Goal: Information Seeking & Learning: Compare options

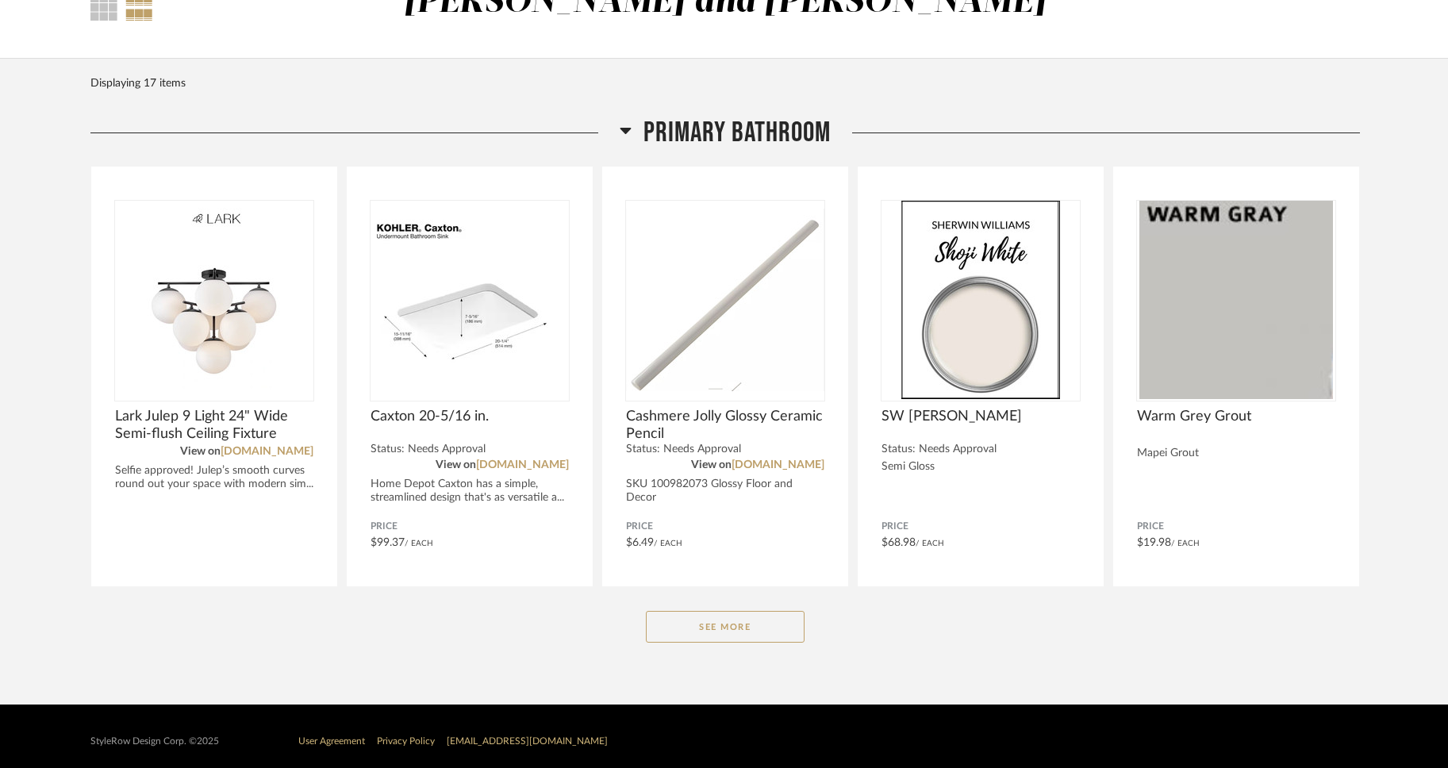
scroll to position [120, 0]
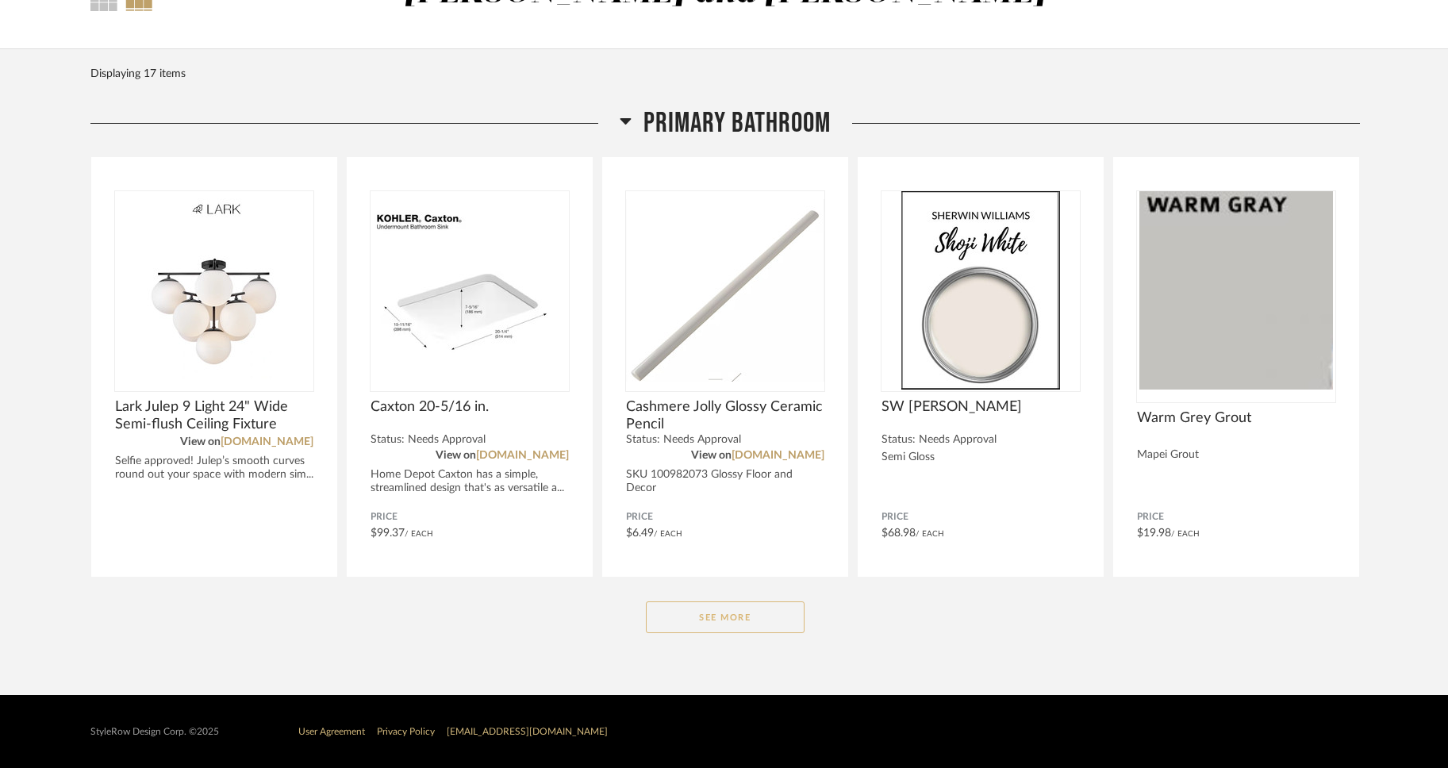
click at [781, 616] on button "See More" at bounding box center [725, 618] width 159 height 32
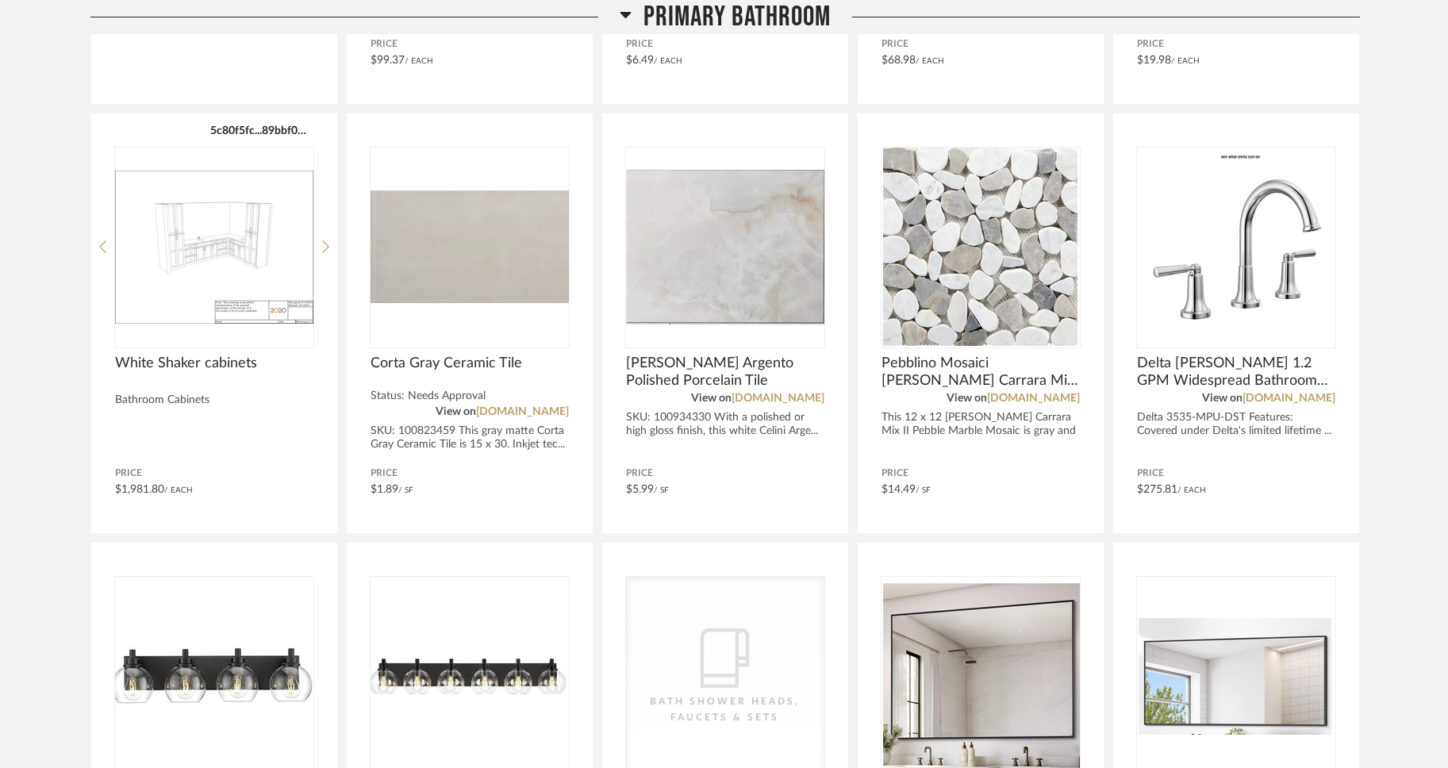
scroll to position [595, 0]
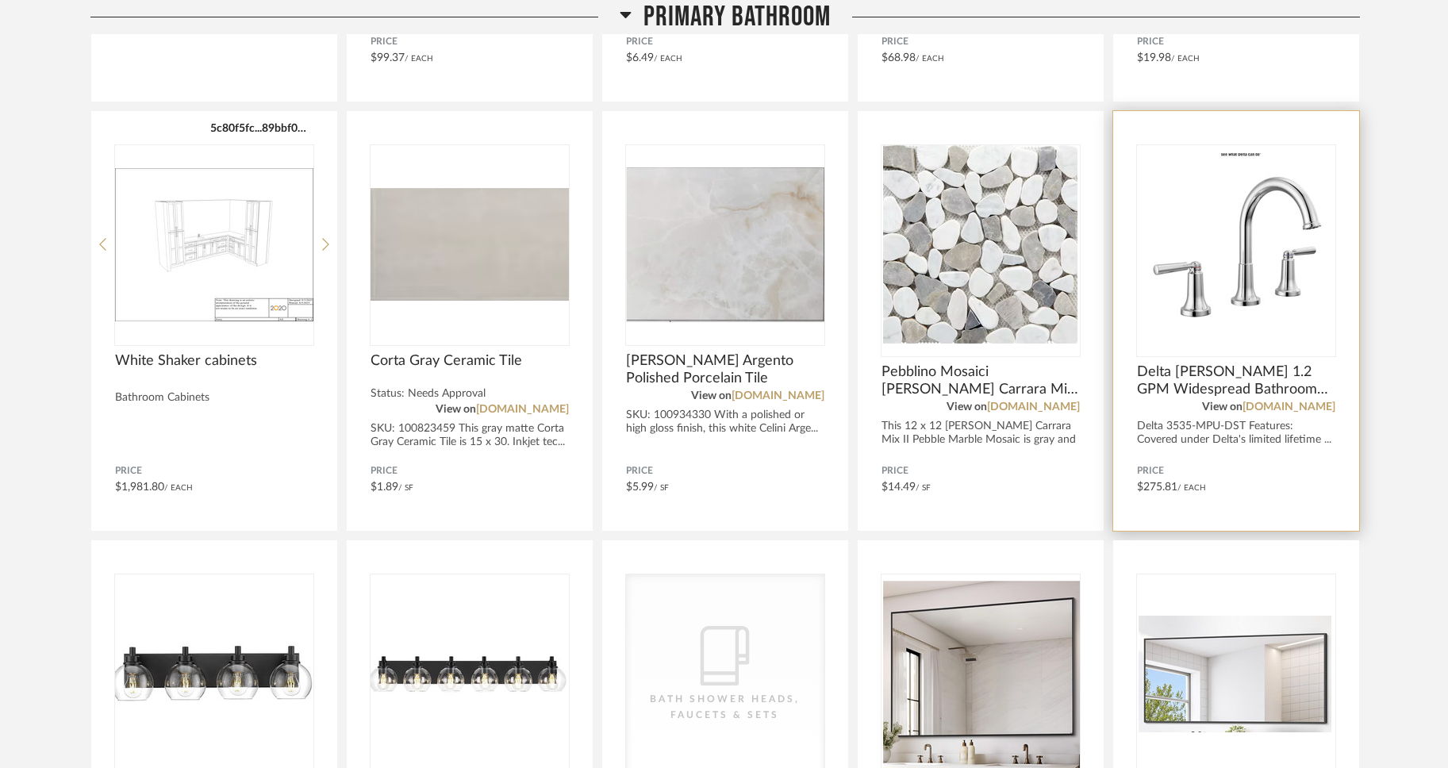
click at [1190, 339] on img "0" at bounding box center [1236, 244] width 198 height 198
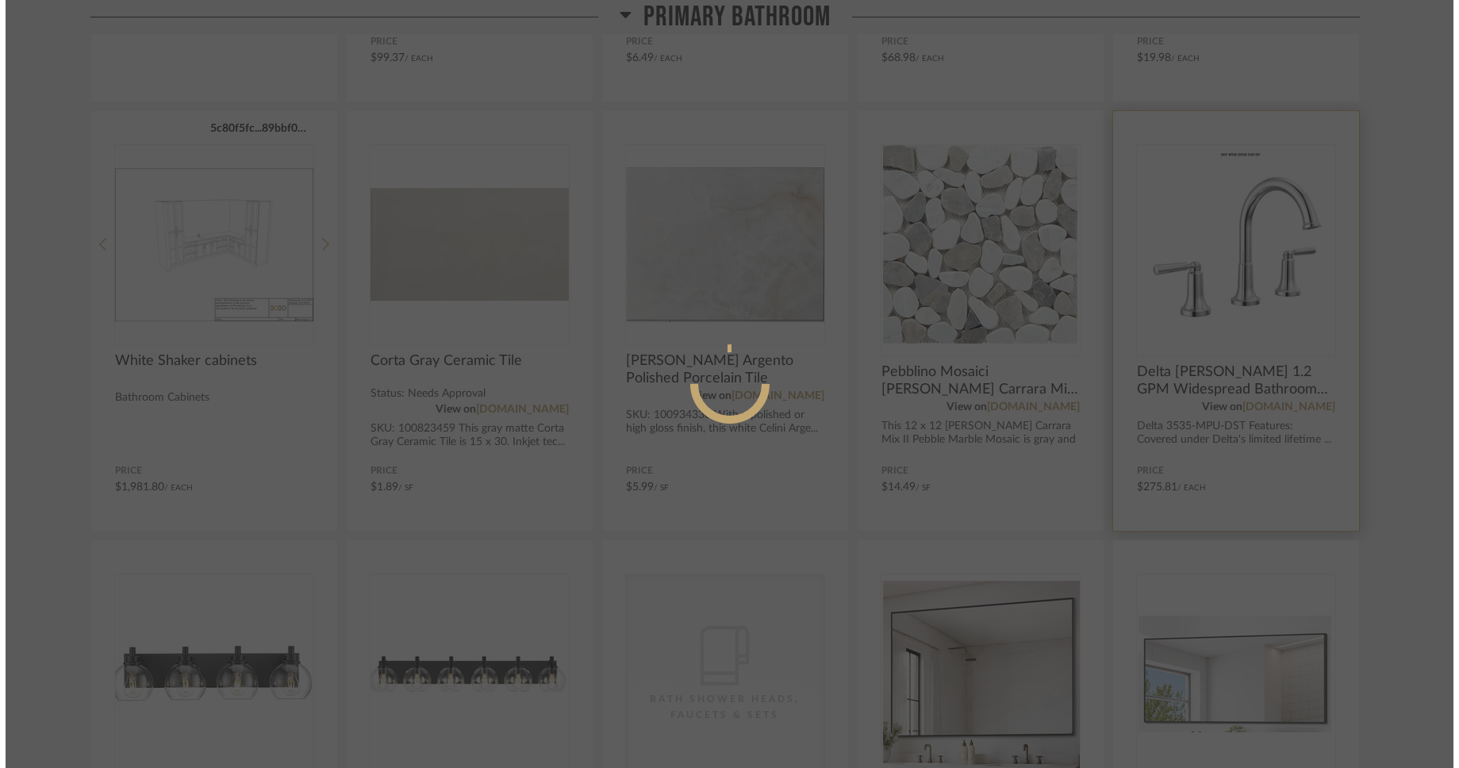
scroll to position [0, 0]
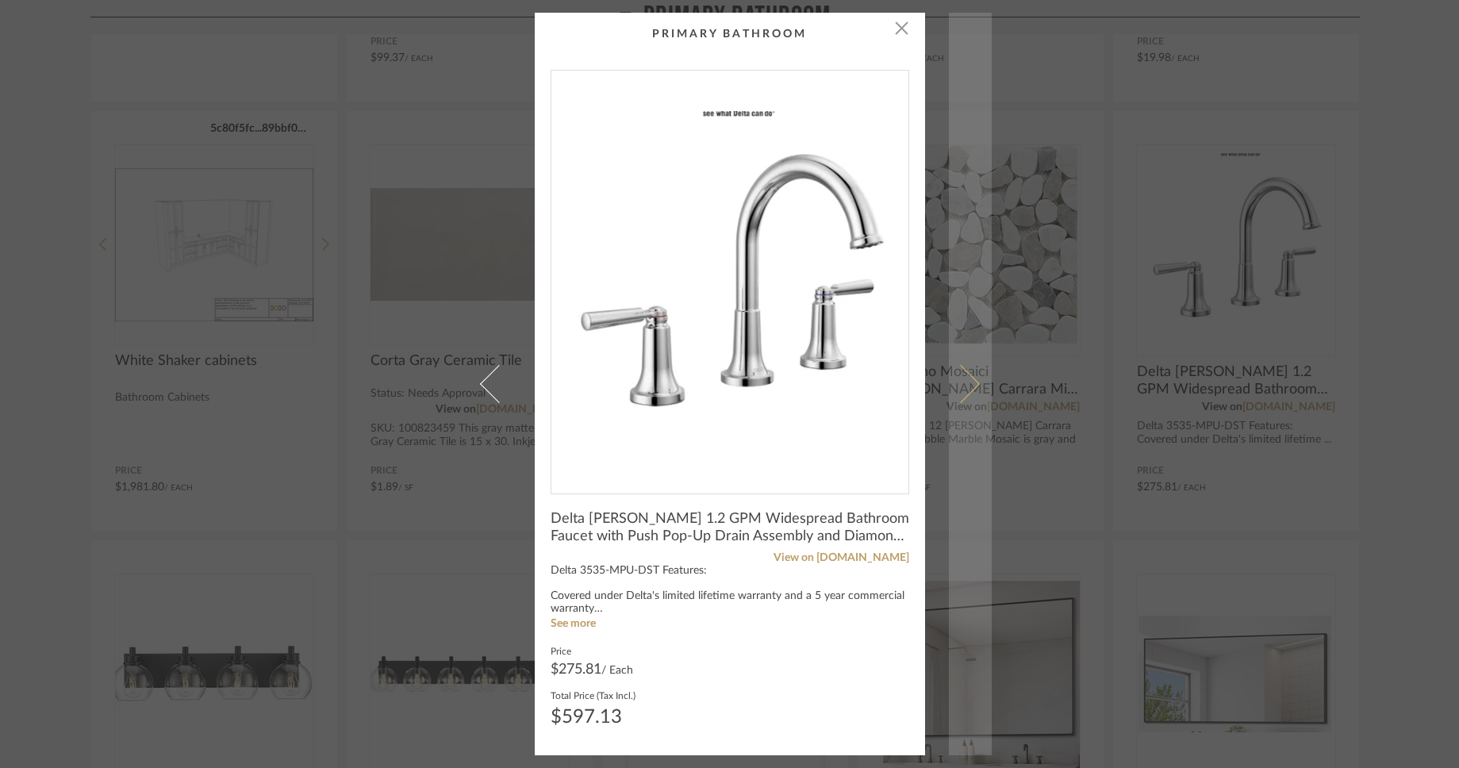
click at [973, 385] on span at bounding box center [960, 384] width 38 height 38
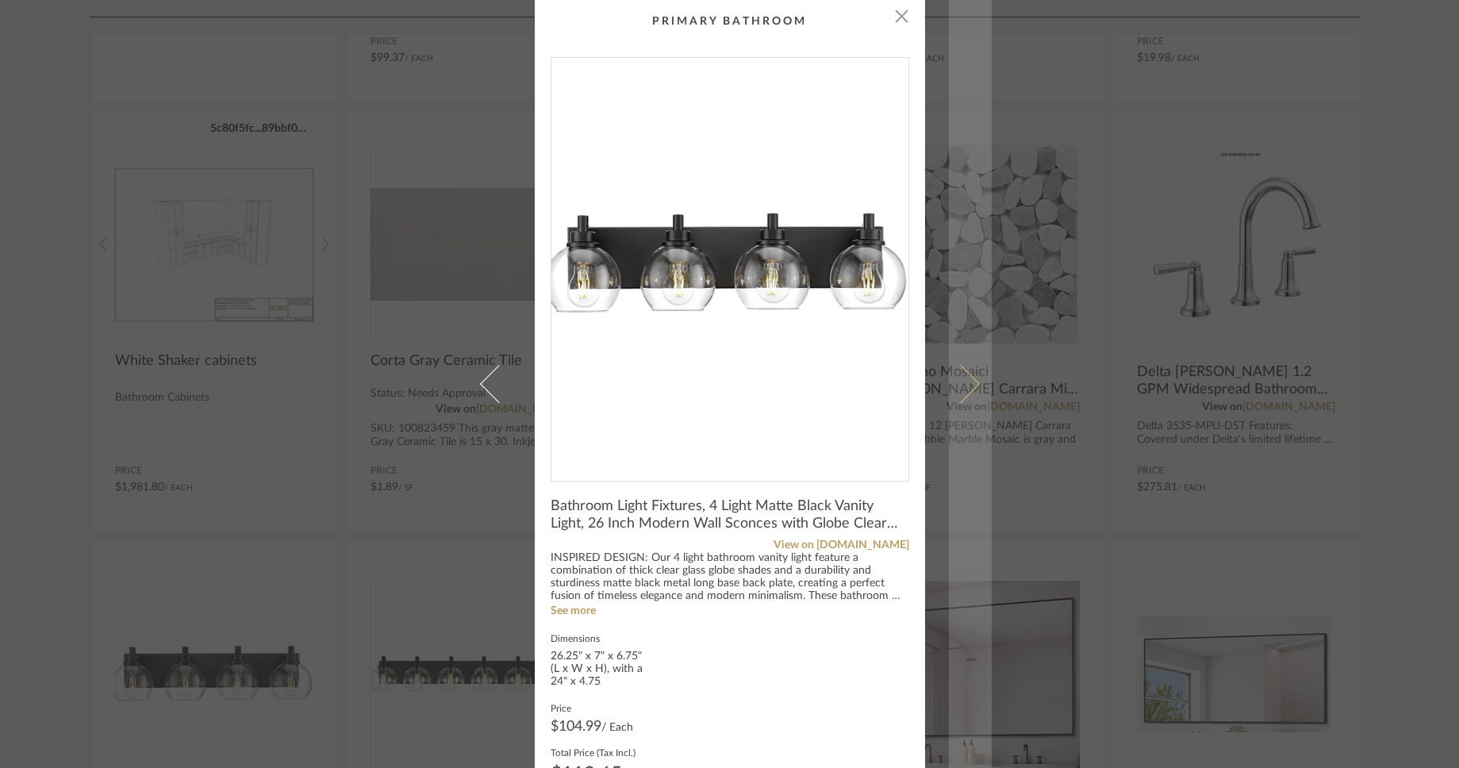
click at [972, 372] on link at bounding box center [970, 384] width 43 height 768
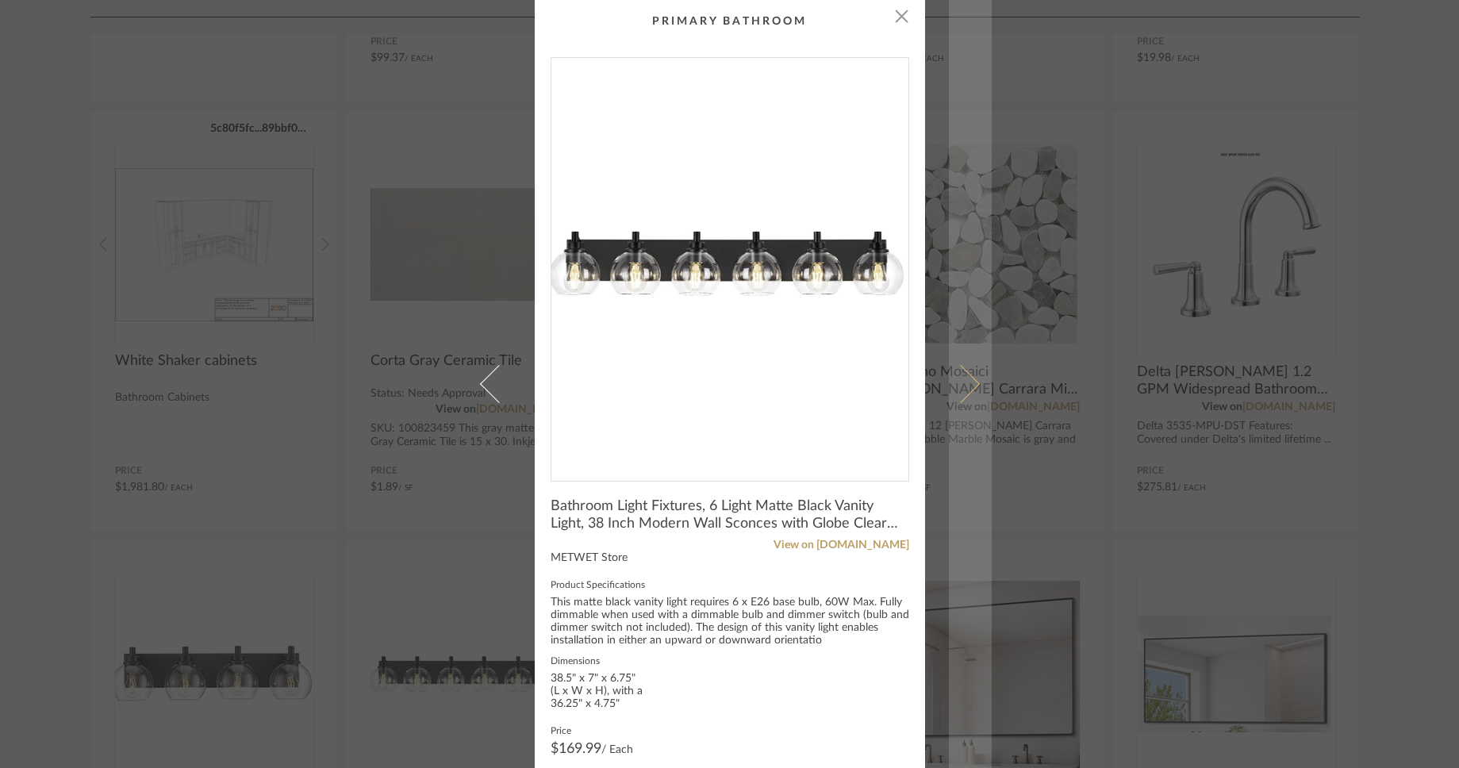
click at [972, 372] on link at bounding box center [970, 384] width 43 height 768
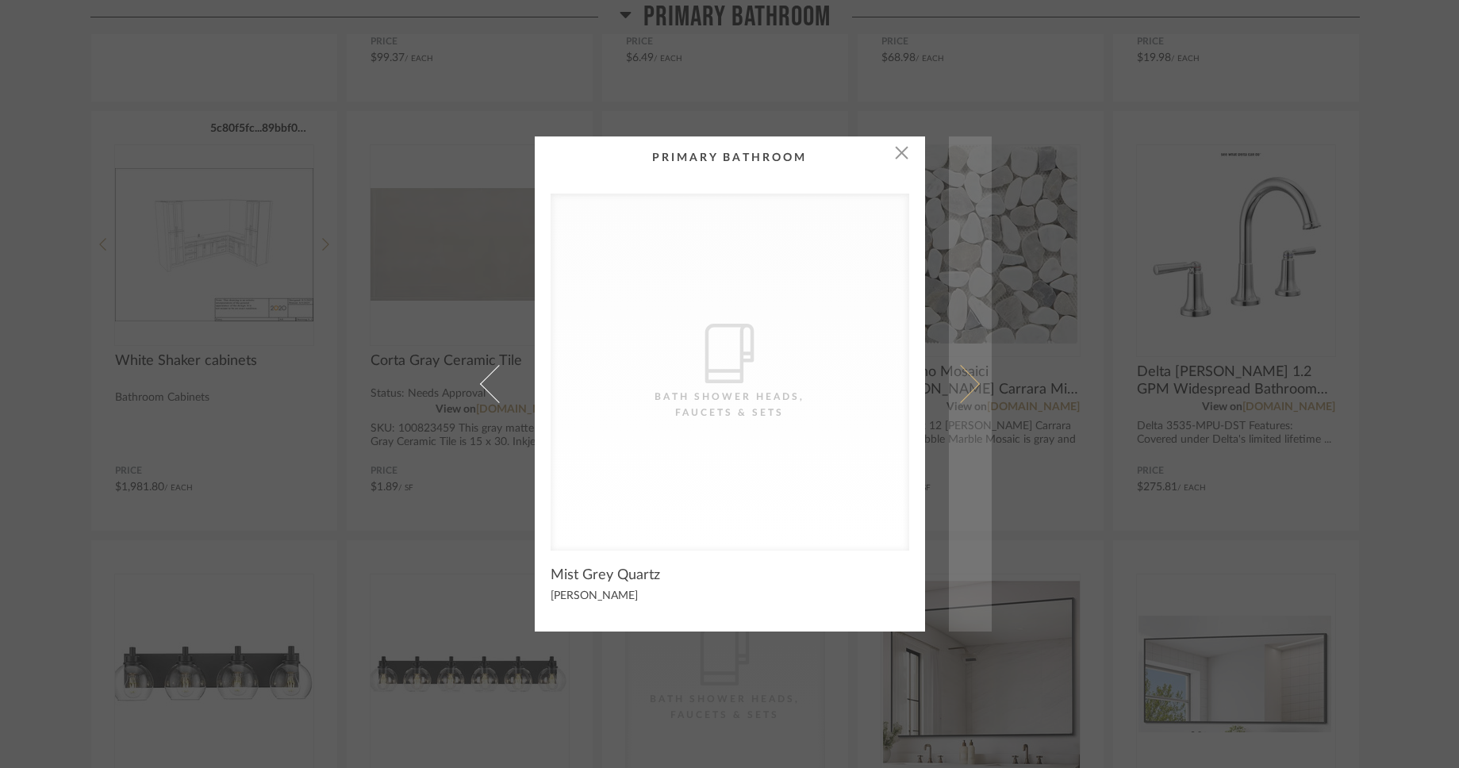
click at [967, 381] on span at bounding box center [960, 384] width 38 height 38
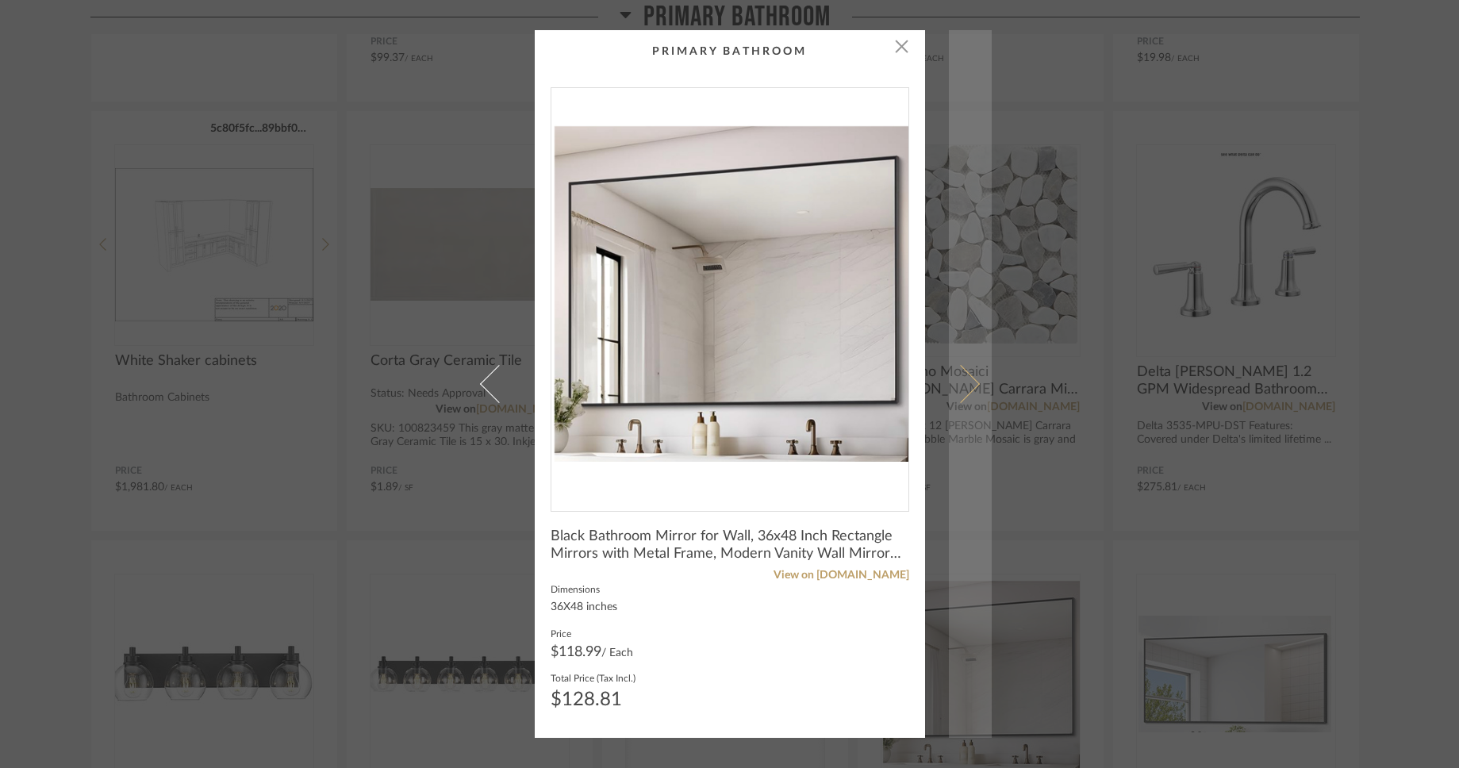
click at [967, 381] on span at bounding box center [960, 384] width 38 height 38
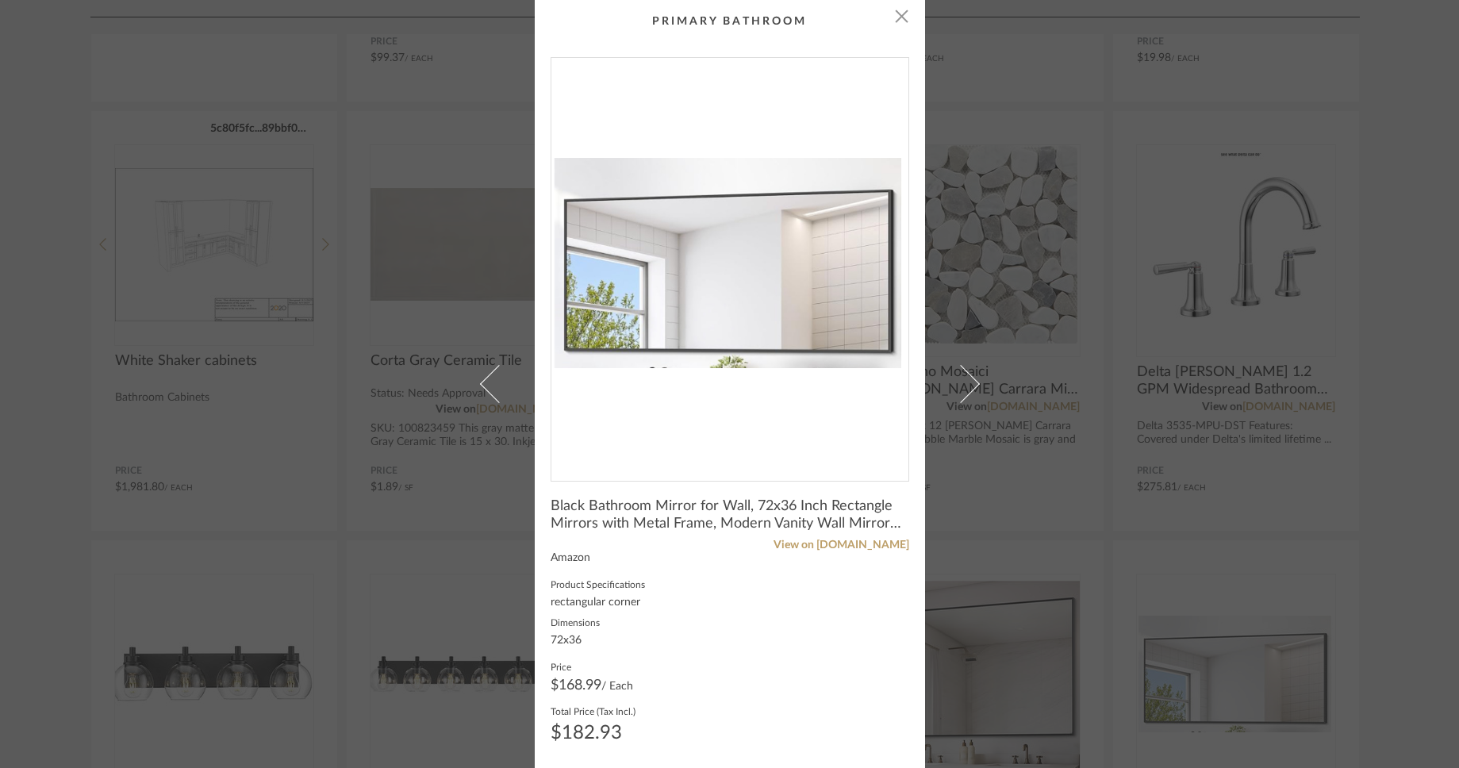
click at [967, 381] on span at bounding box center [960, 384] width 38 height 38
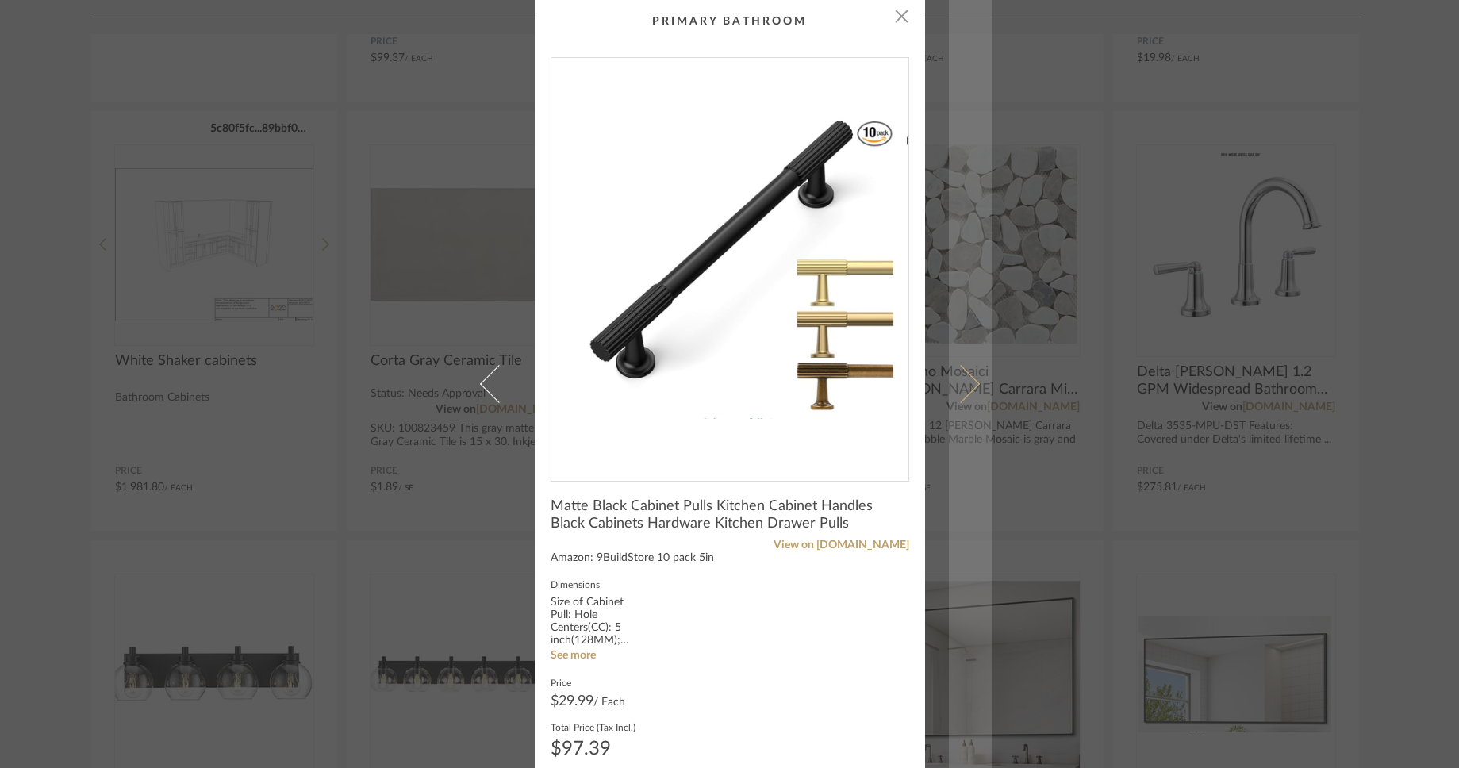
click at [967, 383] on span at bounding box center [960, 384] width 38 height 38
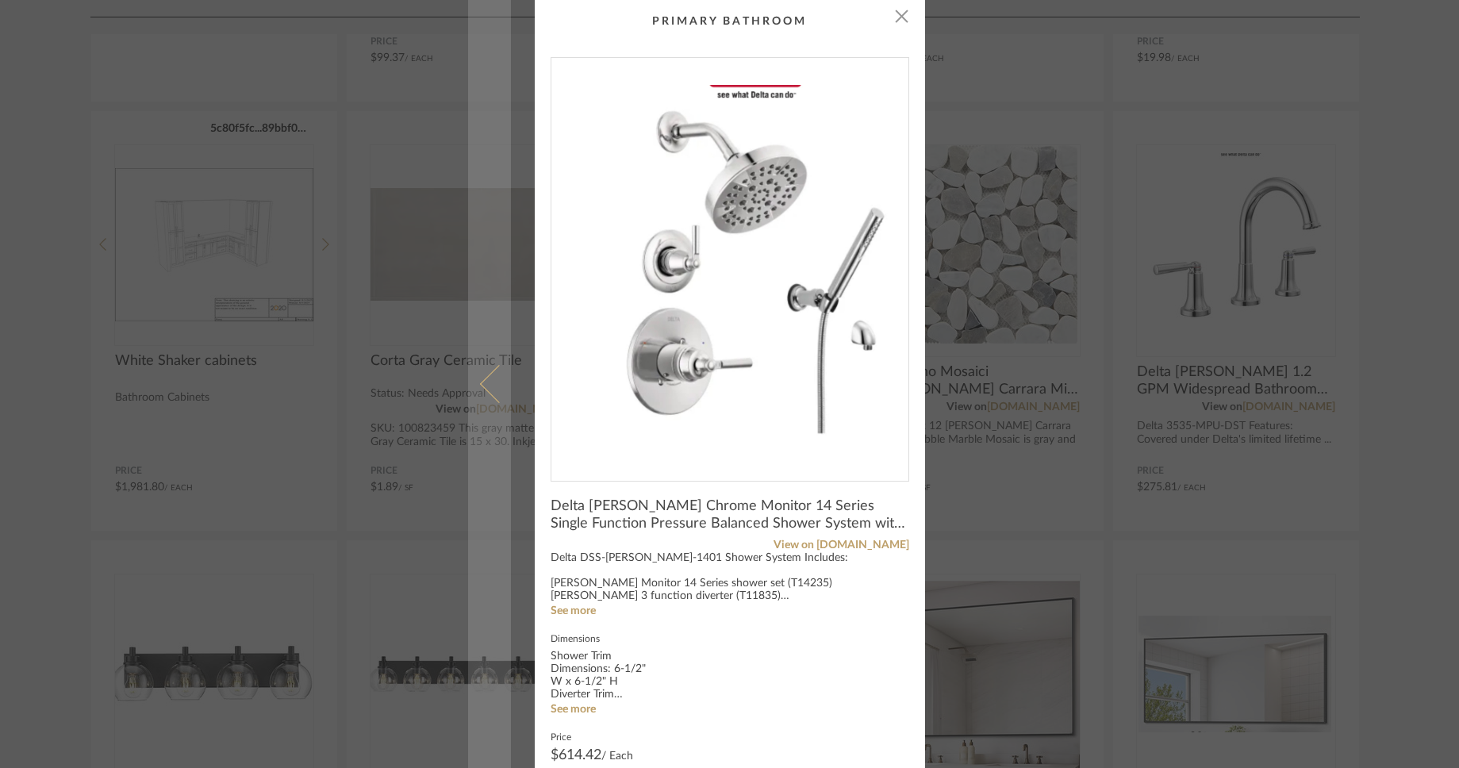
click at [491, 375] on span at bounding box center [498, 384] width 38 height 38
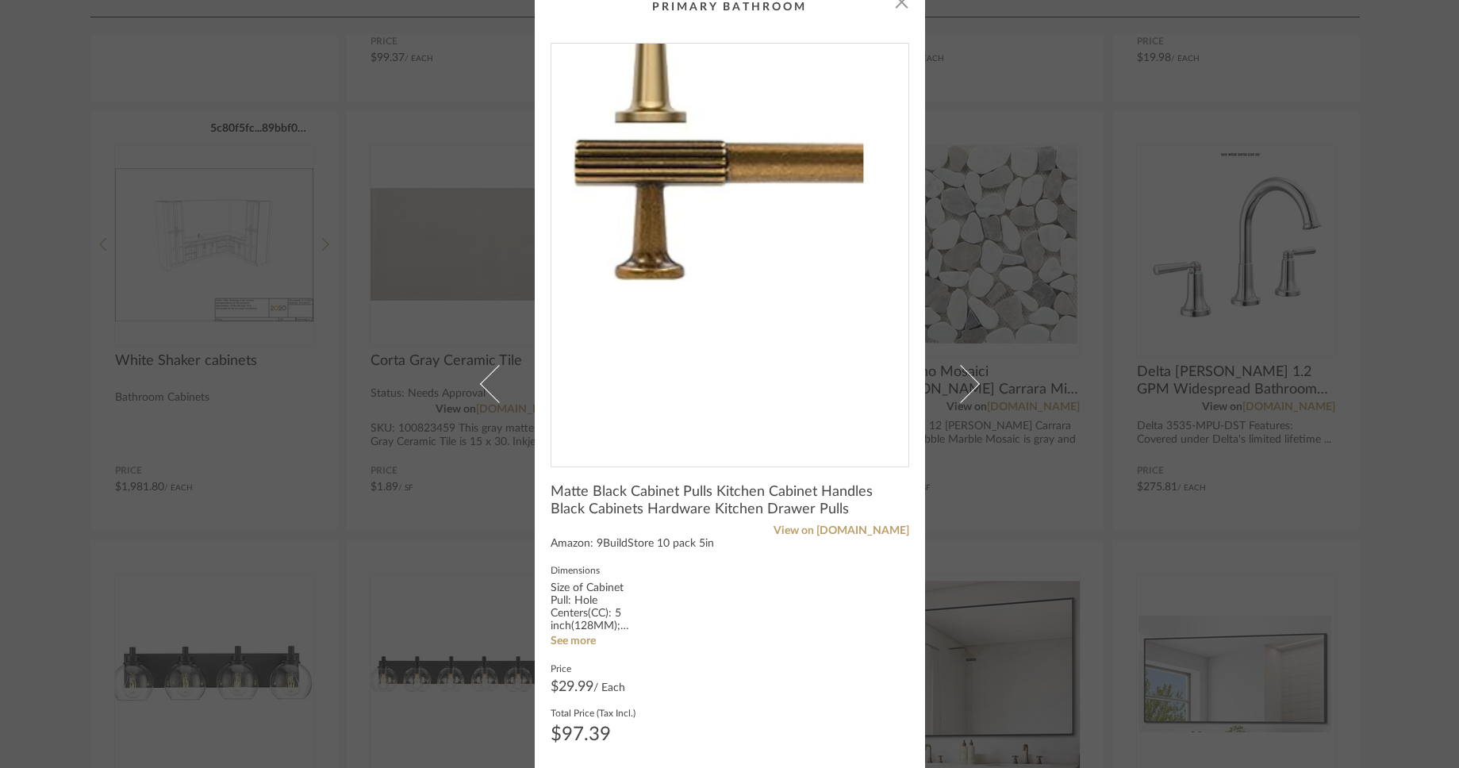
scroll to position [19, 0]
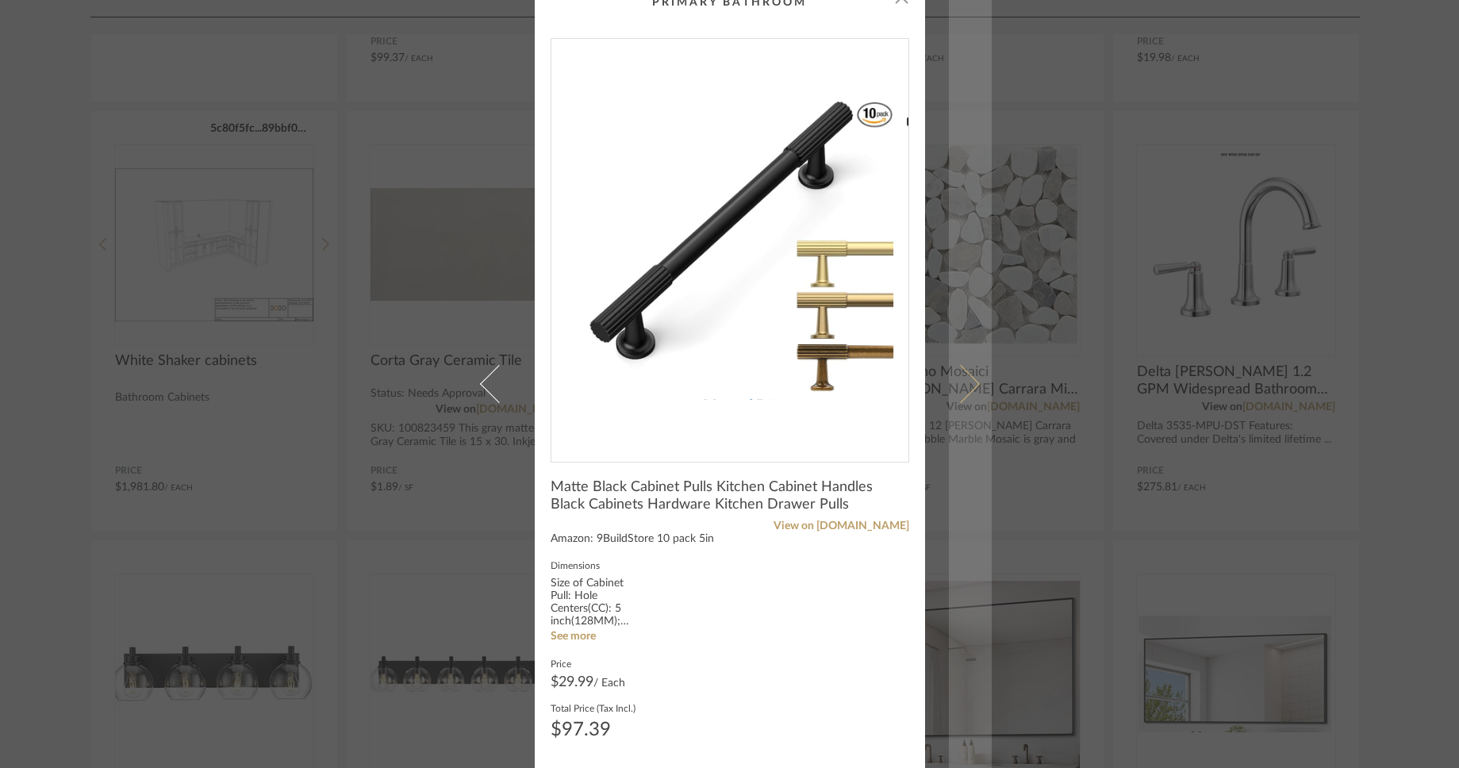
click at [971, 387] on span at bounding box center [960, 384] width 38 height 38
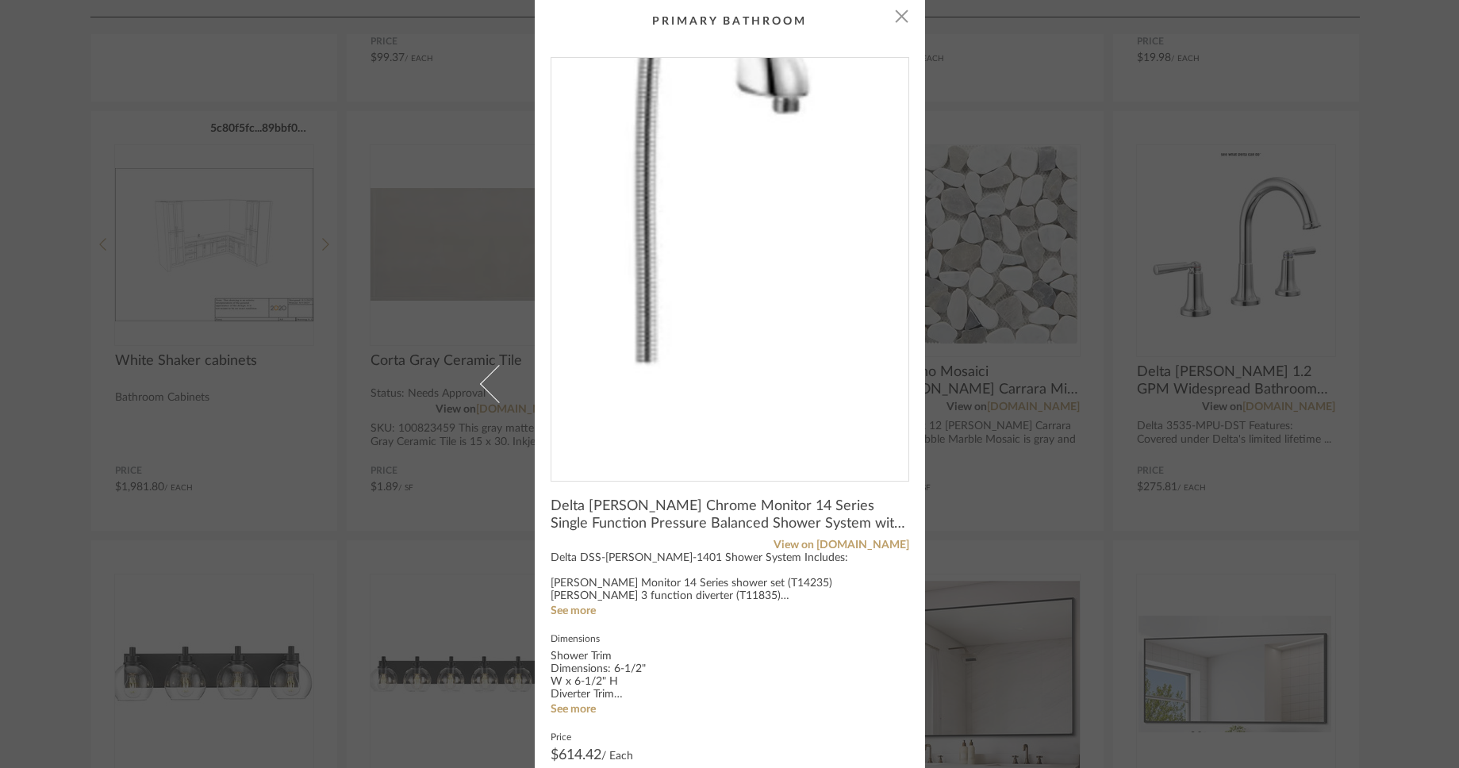
scroll to position [73, 0]
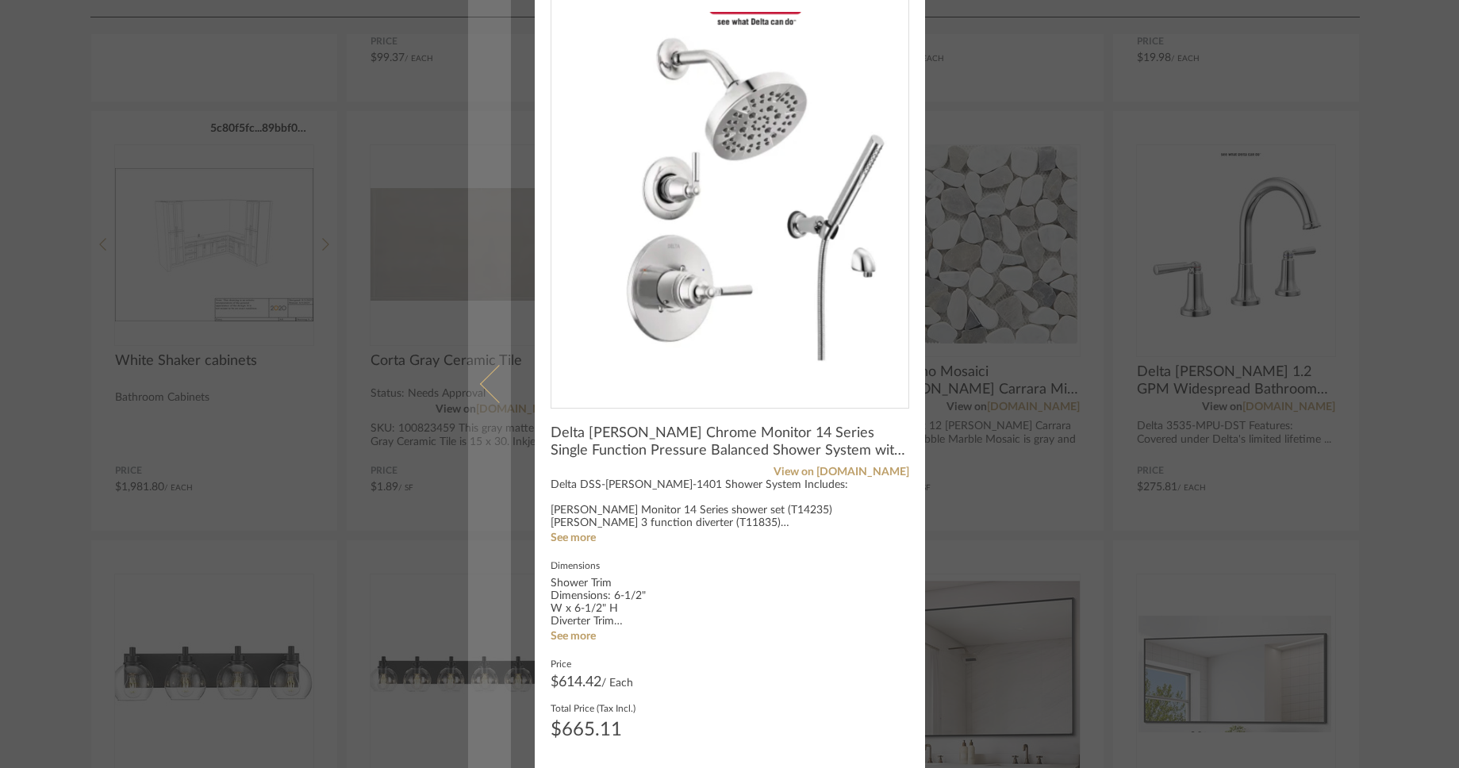
click at [488, 392] on span at bounding box center [498, 384] width 38 height 38
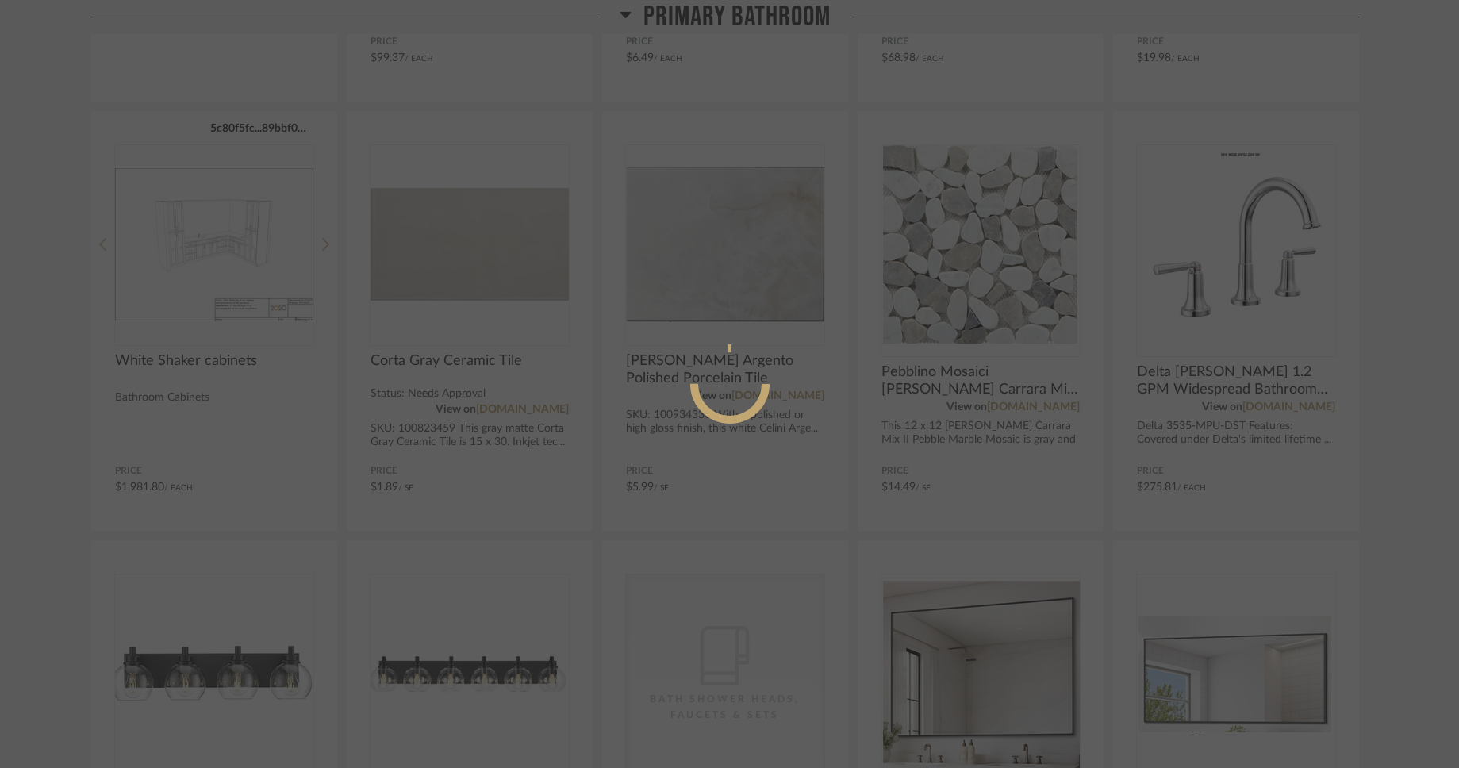
scroll to position [0, 0]
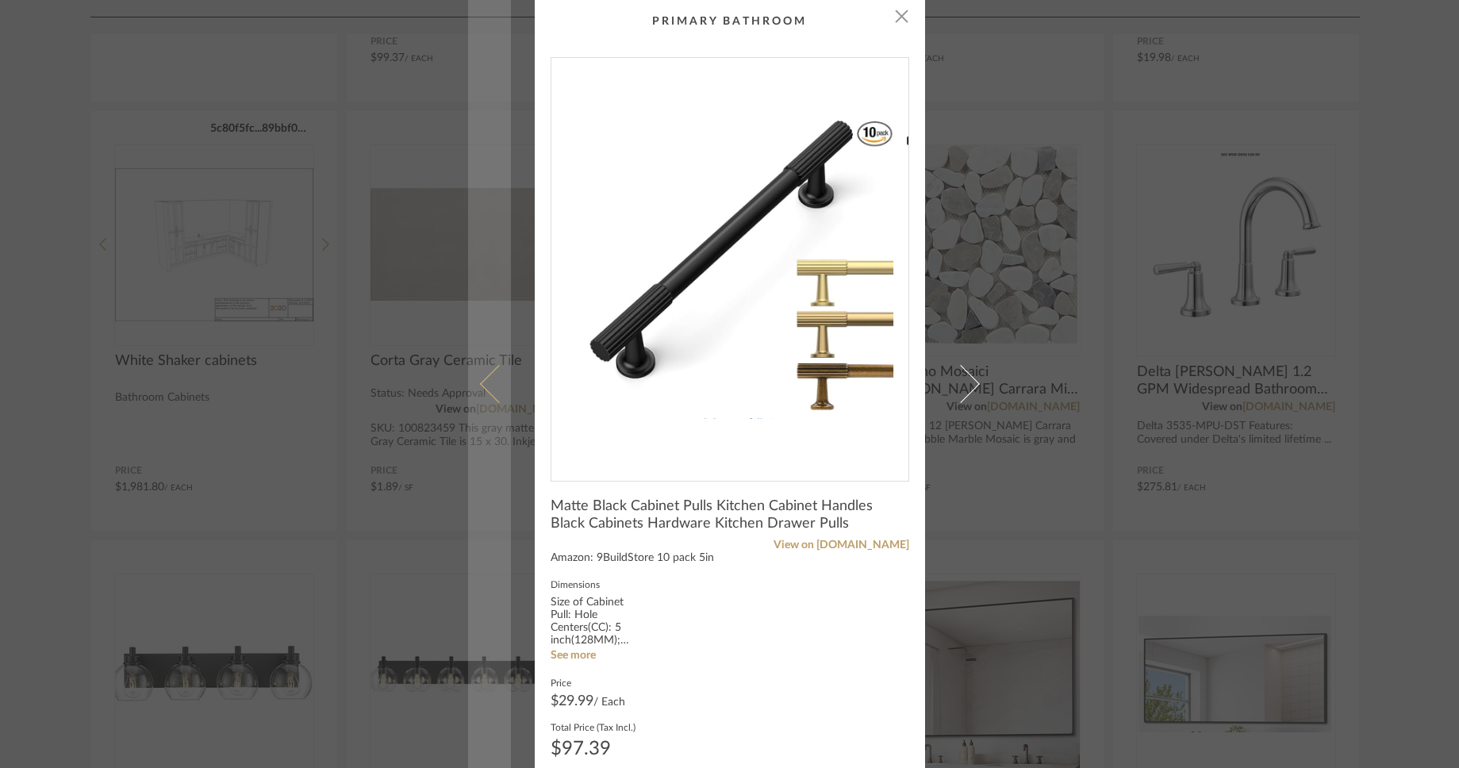
click at [488, 391] on span at bounding box center [498, 384] width 38 height 38
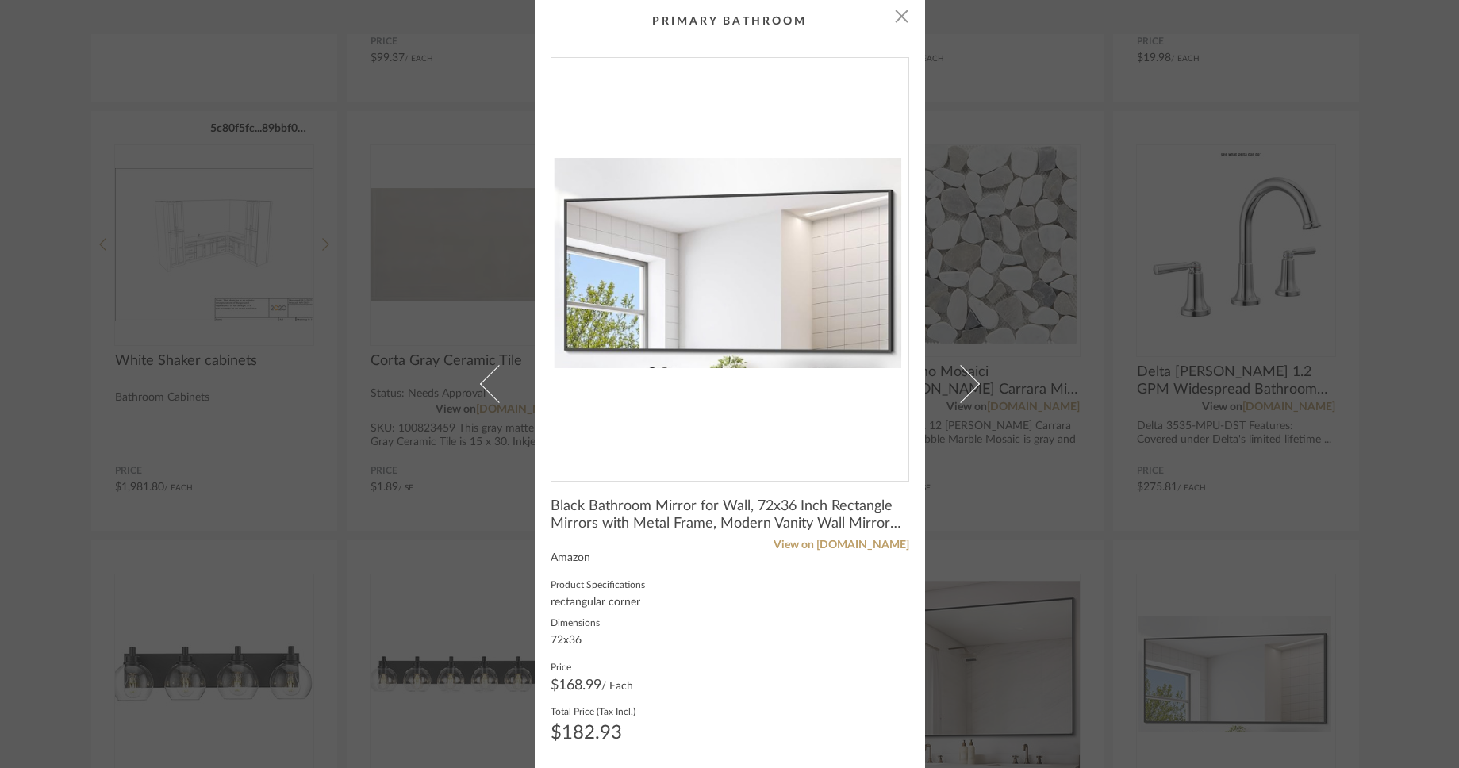
click at [488, 391] on span at bounding box center [498, 384] width 38 height 38
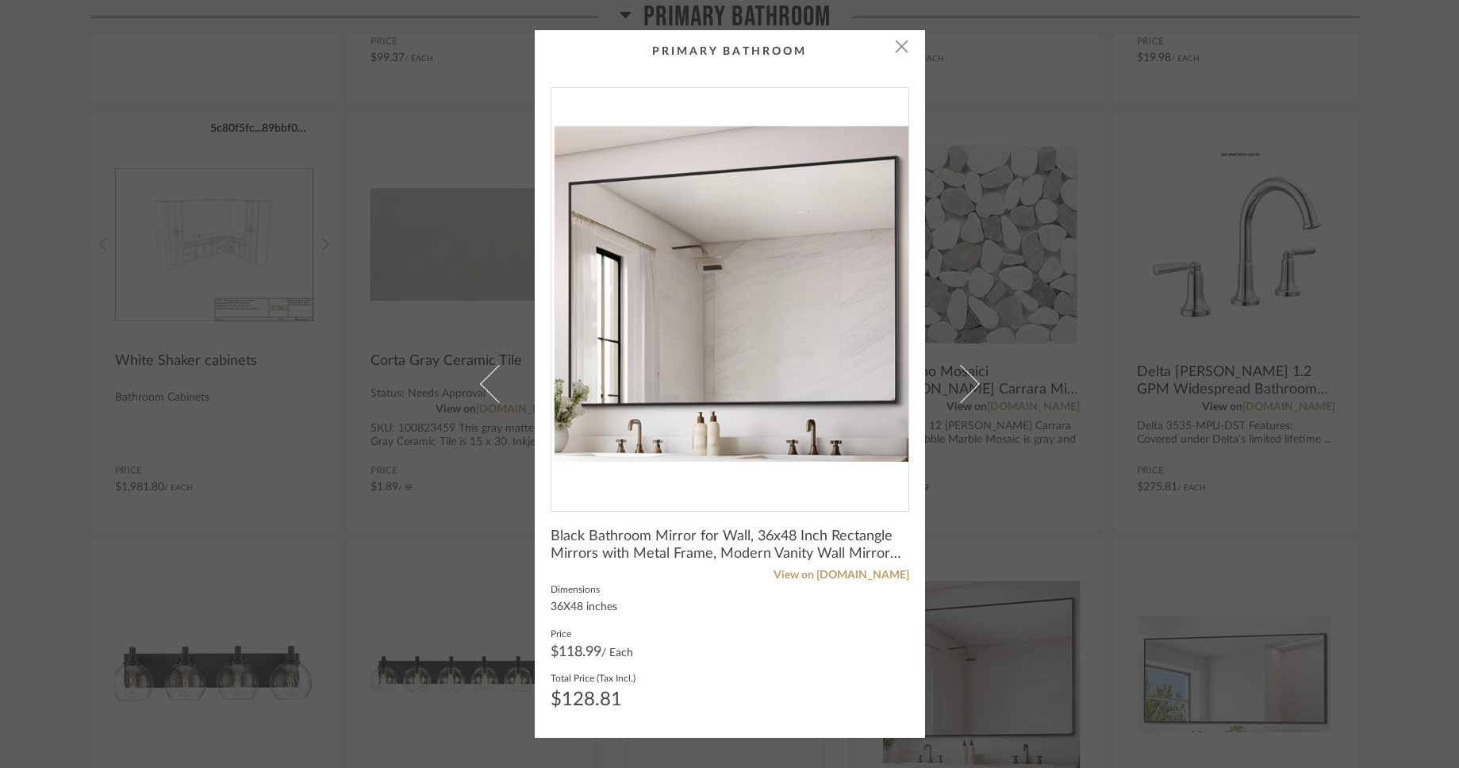
click at [488, 391] on span at bounding box center [498, 384] width 38 height 38
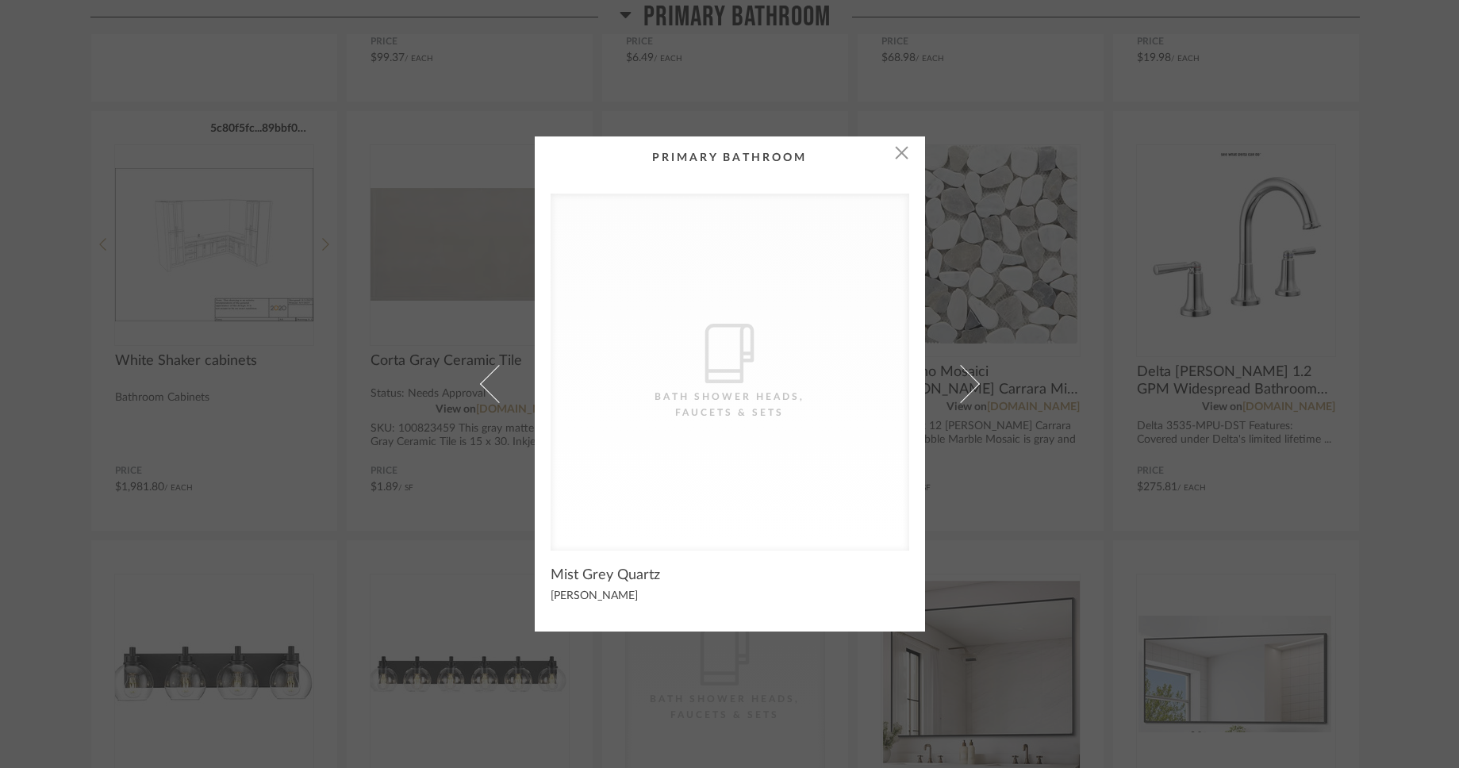
click at [488, 391] on span at bounding box center [498, 384] width 38 height 38
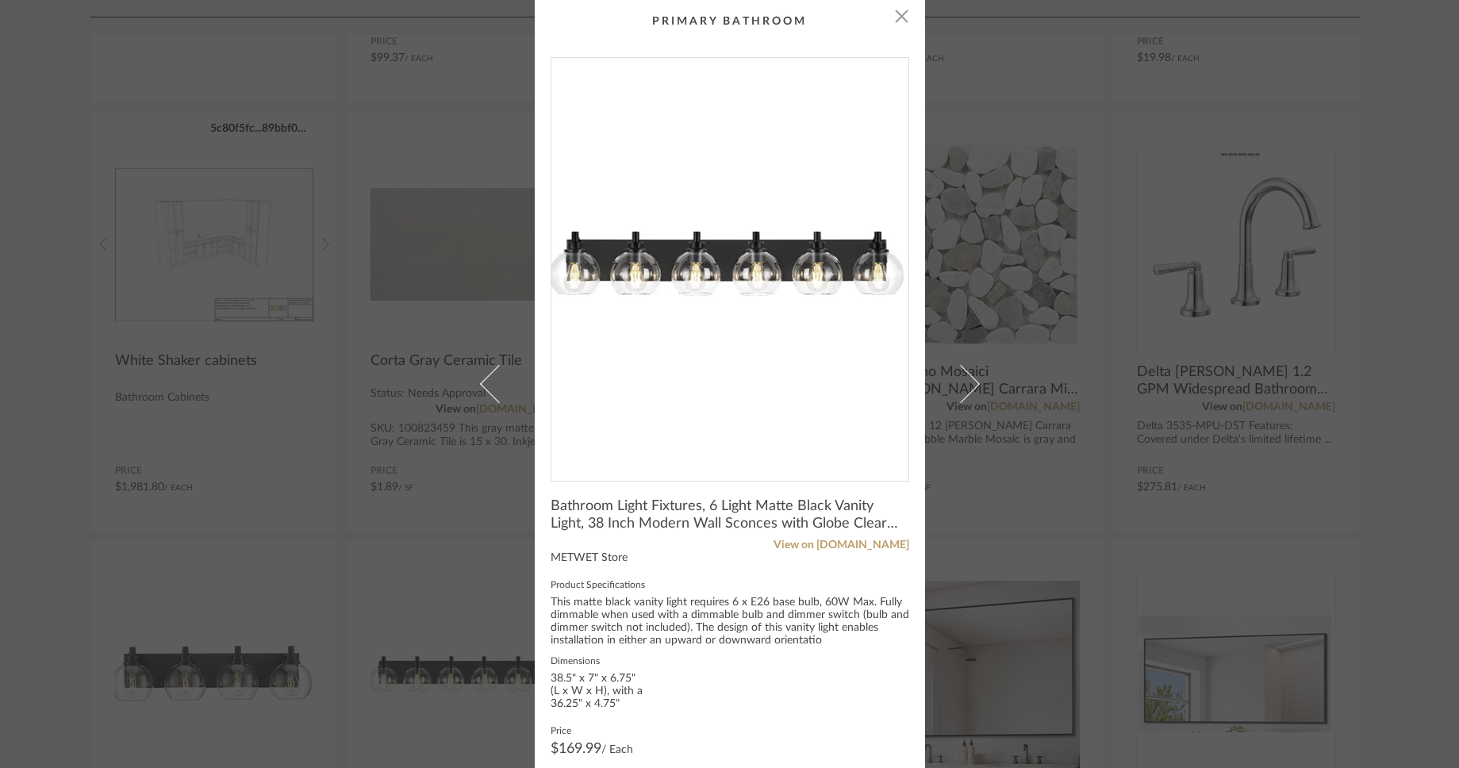
click at [488, 391] on span at bounding box center [498, 384] width 38 height 38
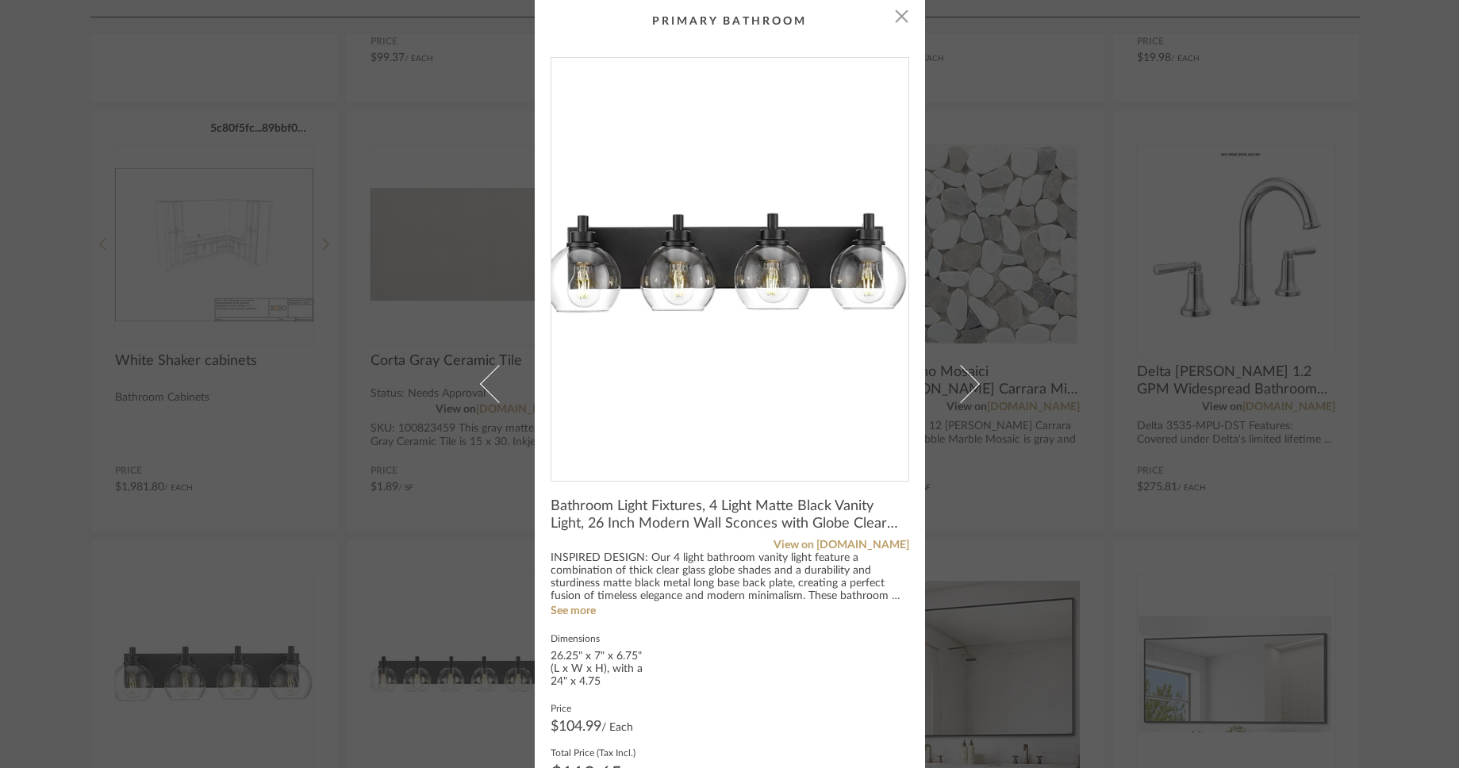
click at [488, 391] on span at bounding box center [498, 384] width 38 height 38
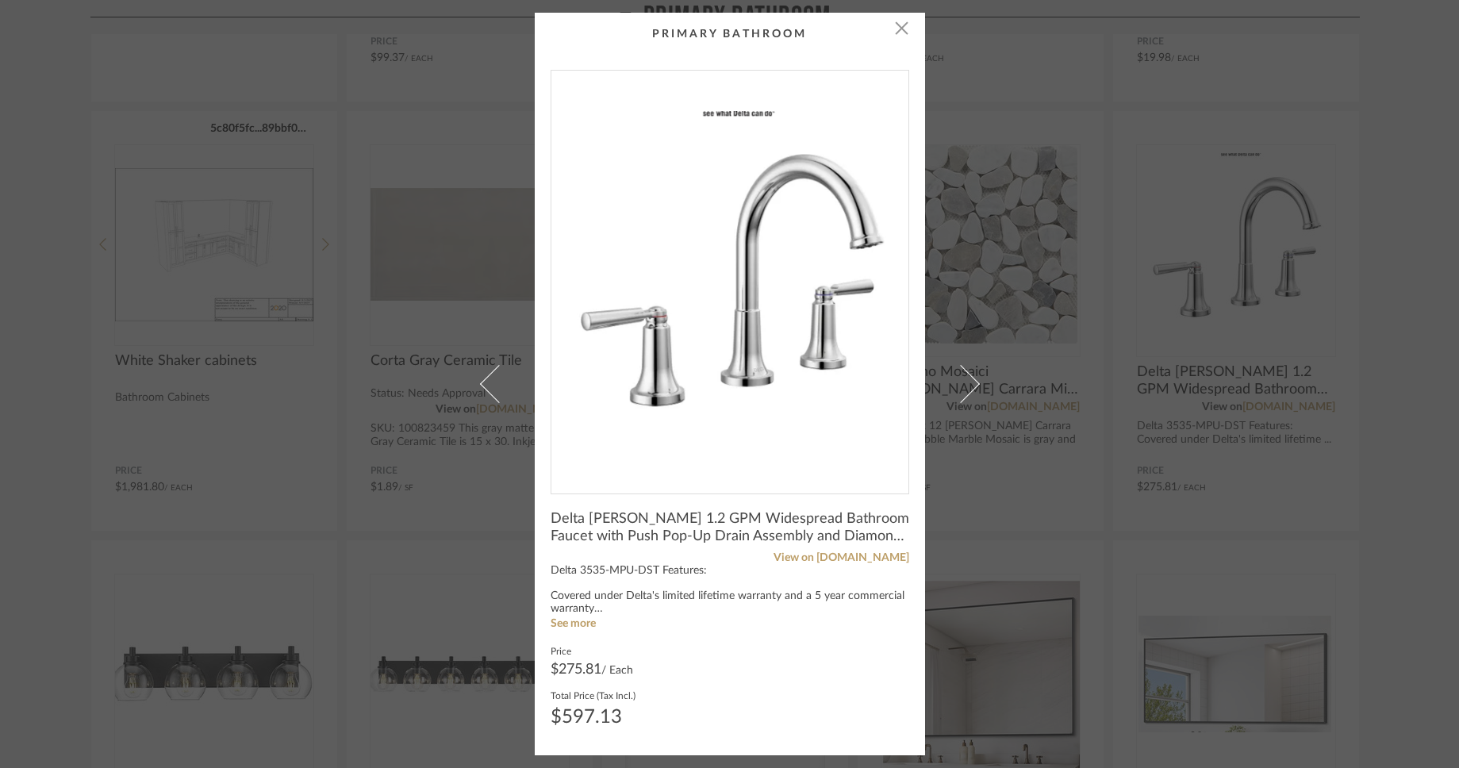
click at [488, 391] on span at bounding box center [498, 384] width 38 height 38
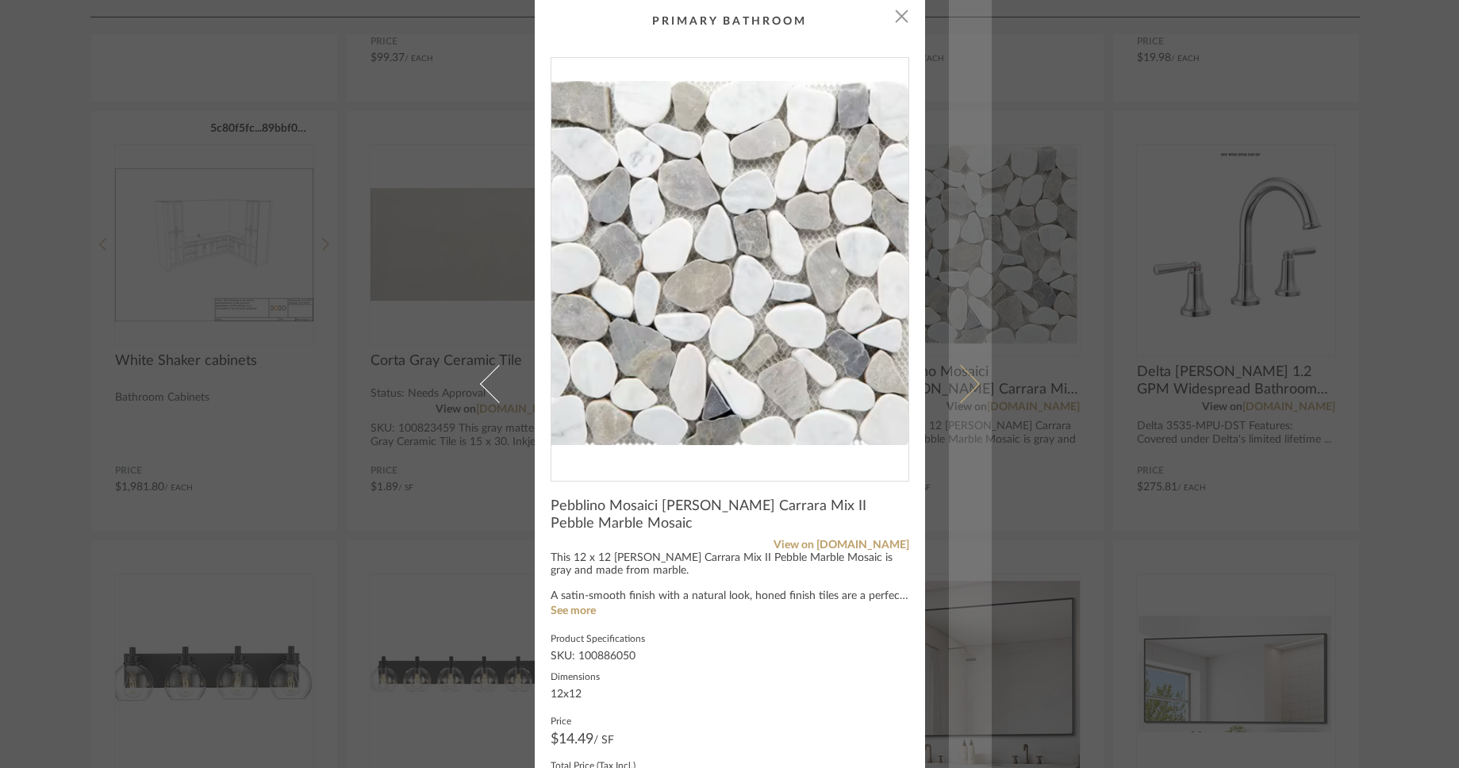
click at [963, 386] on span at bounding box center [960, 384] width 38 height 38
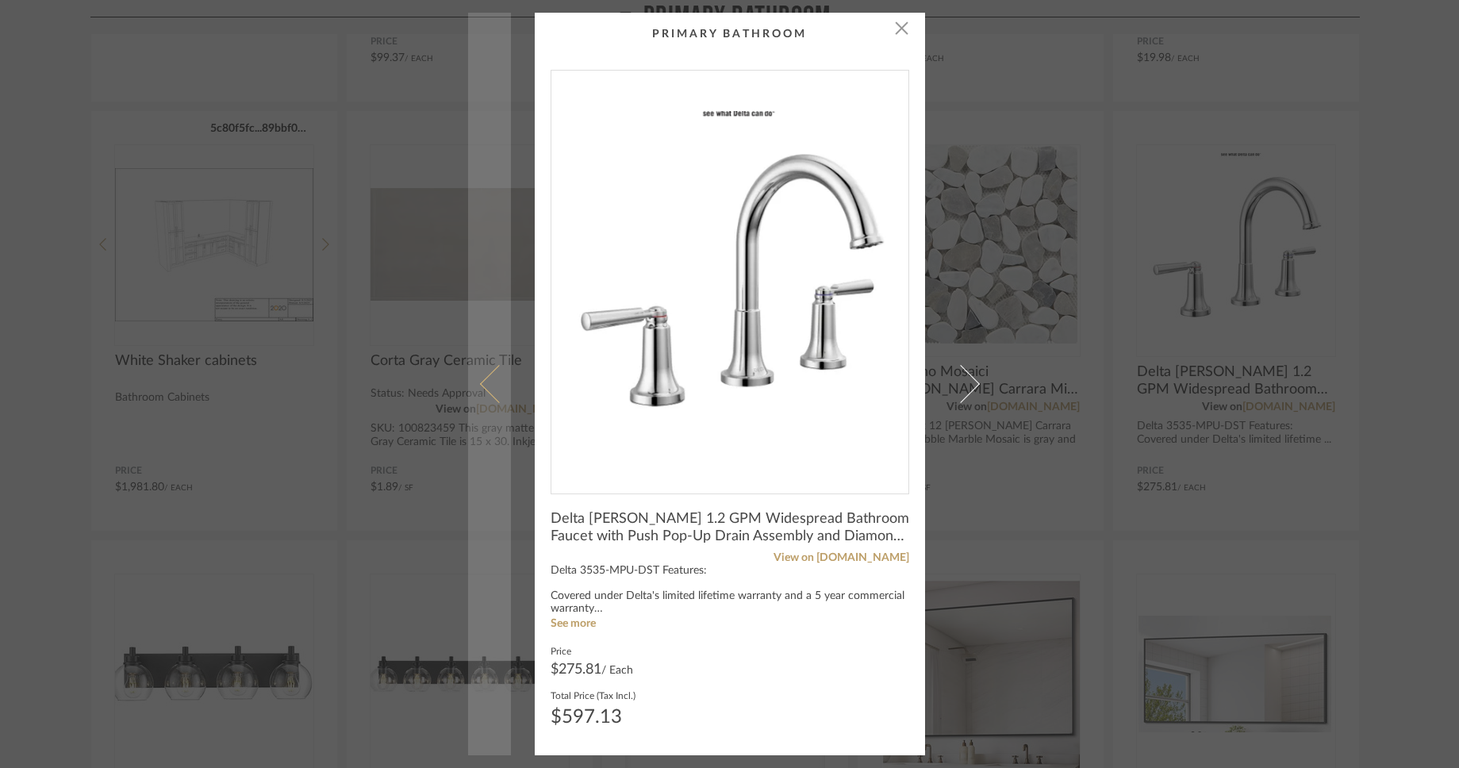
click at [482, 399] on link at bounding box center [489, 384] width 43 height 743
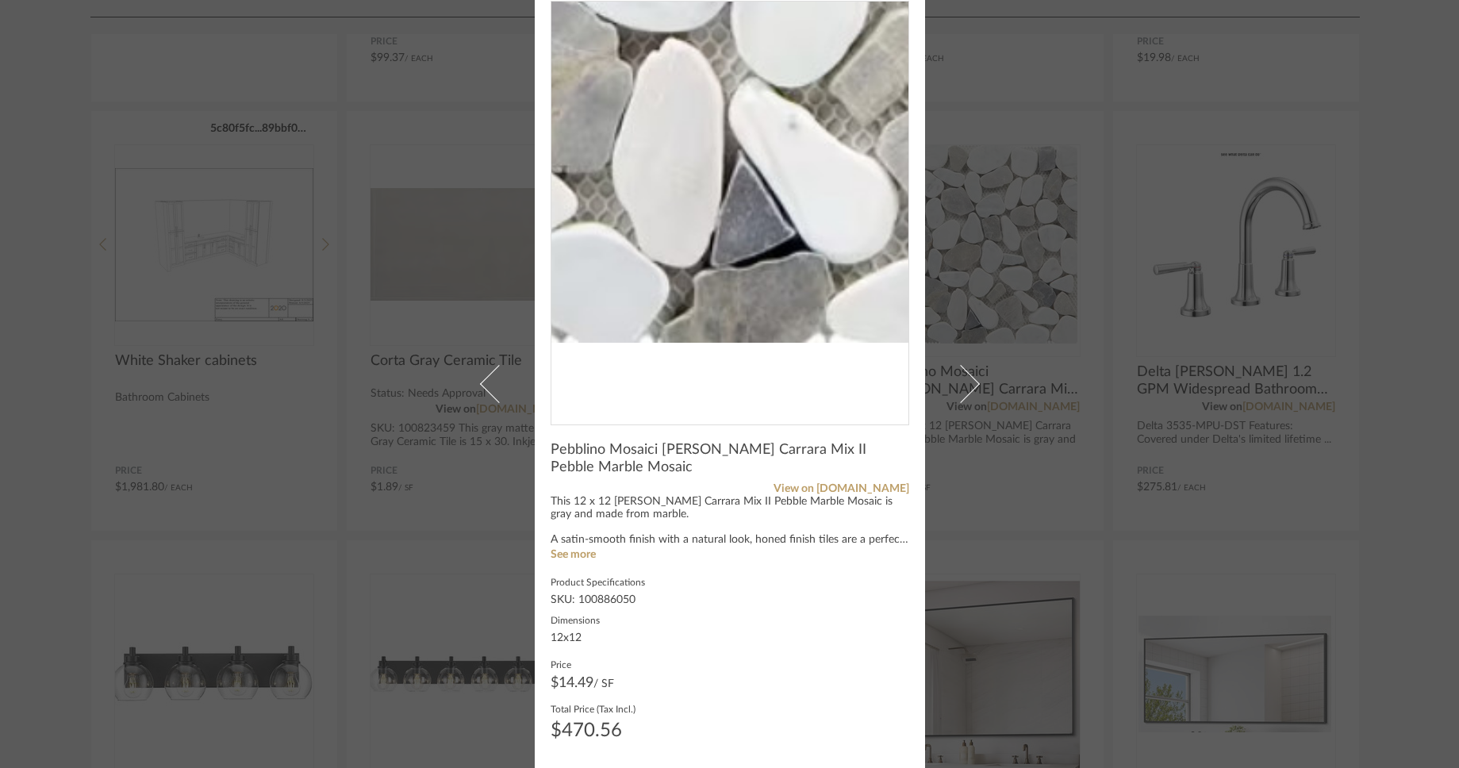
scroll to position [57, 0]
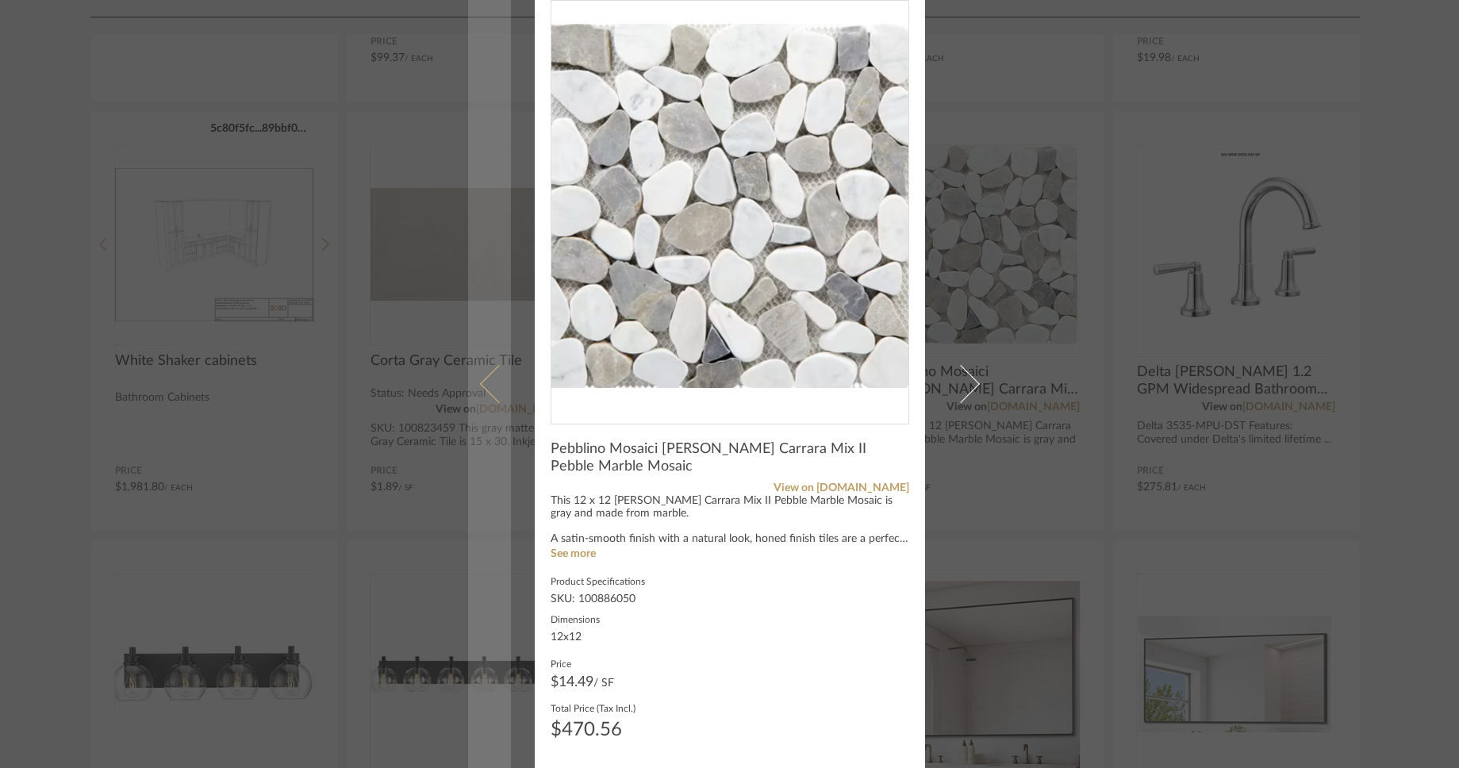
click at [484, 383] on span at bounding box center [498, 384] width 38 height 38
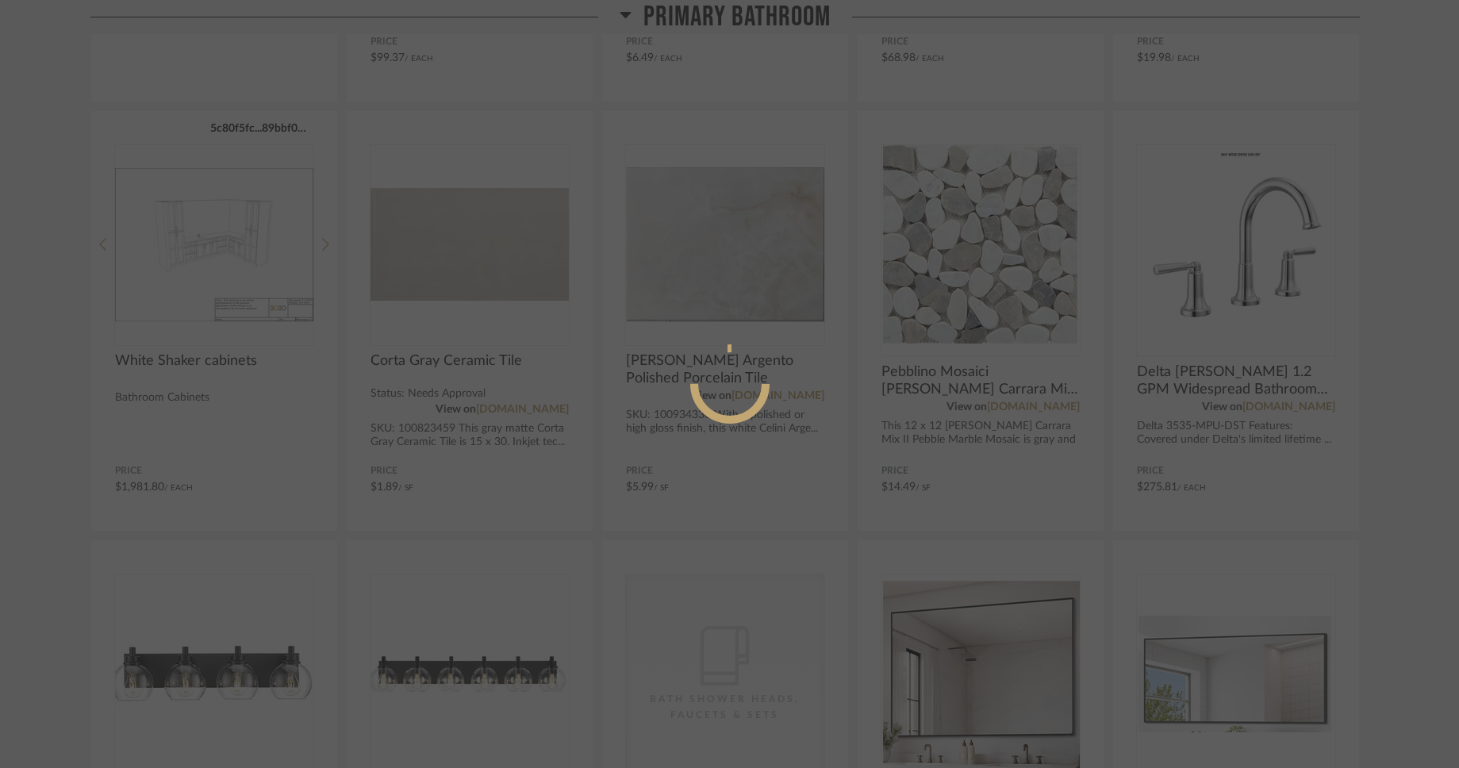
scroll to position [0, 0]
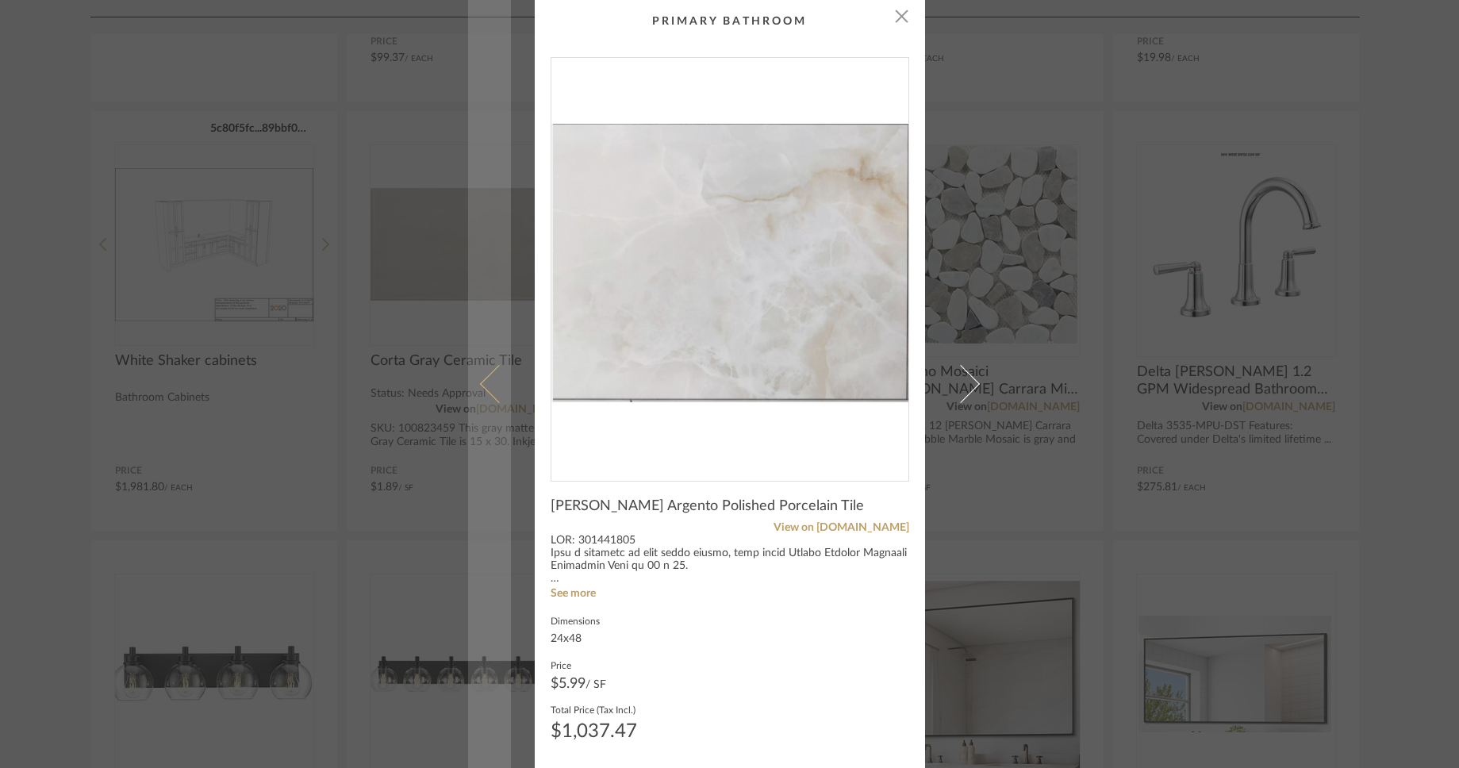
click at [494, 385] on span at bounding box center [498, 384] width 38 height 38
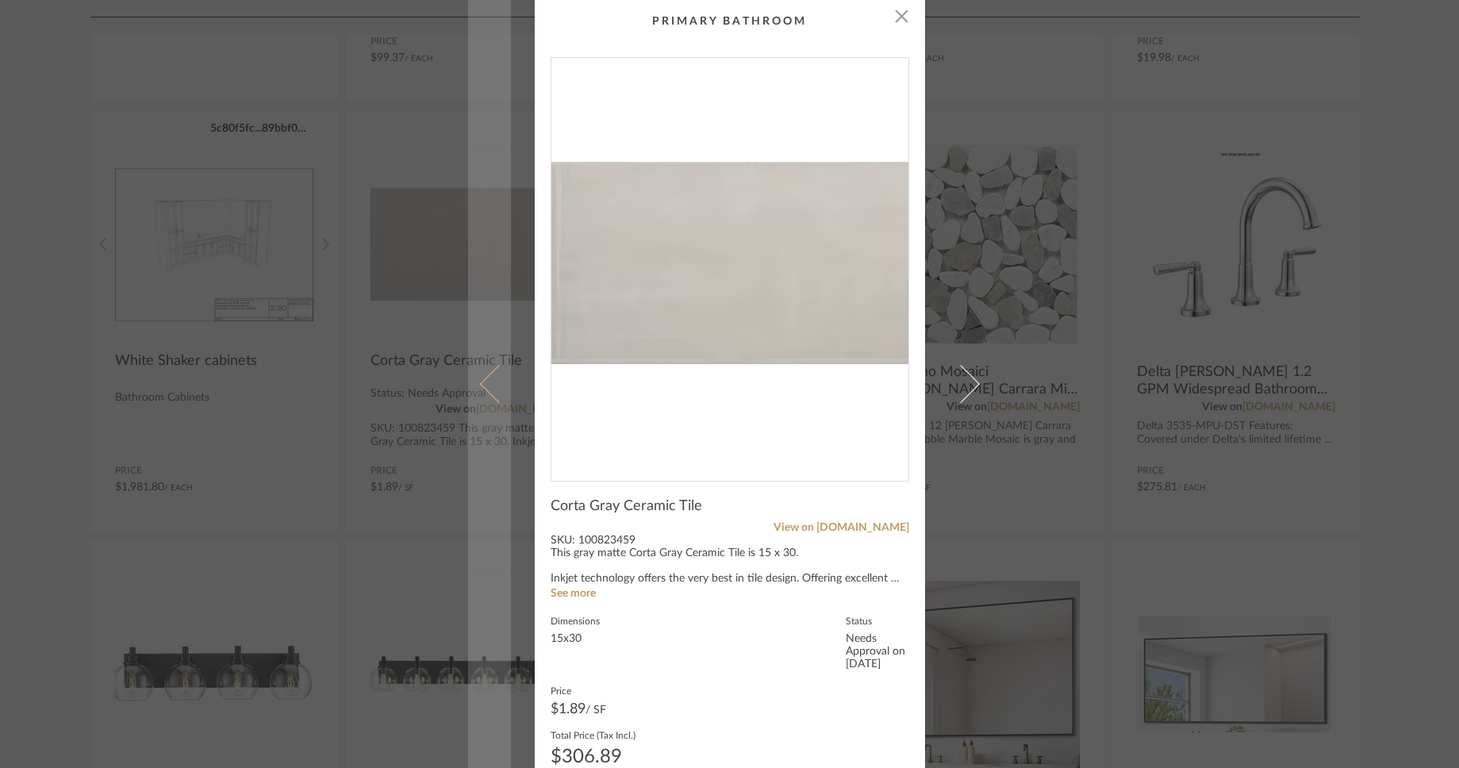
click at [496, 385] on span at bounding box center [498, 384] width 38 height 38
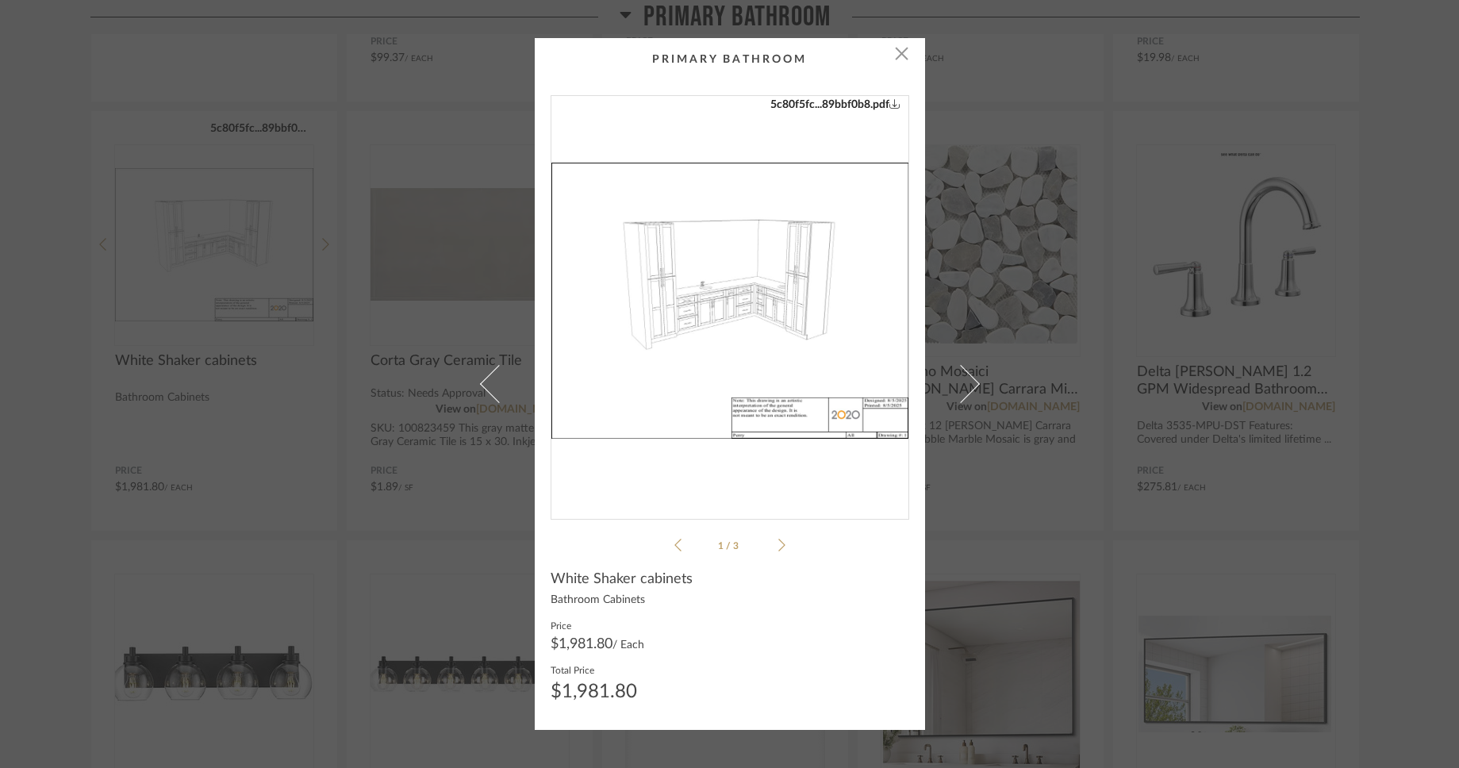
click at [496, 385] on span at bounding box center [498, 384] width 38 height 38
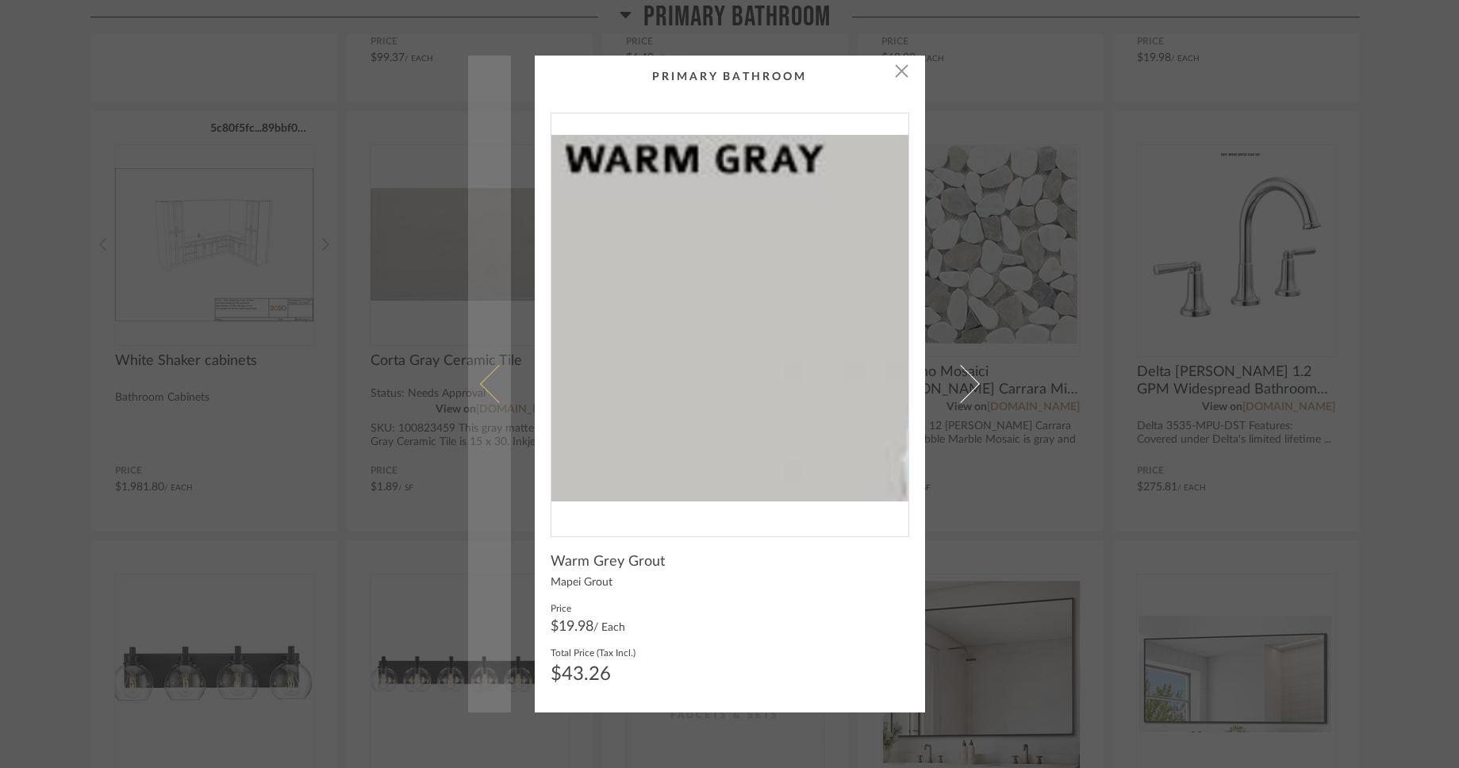
click at [496, 385] on span at bounding box center [498, 384] width 38 height 38
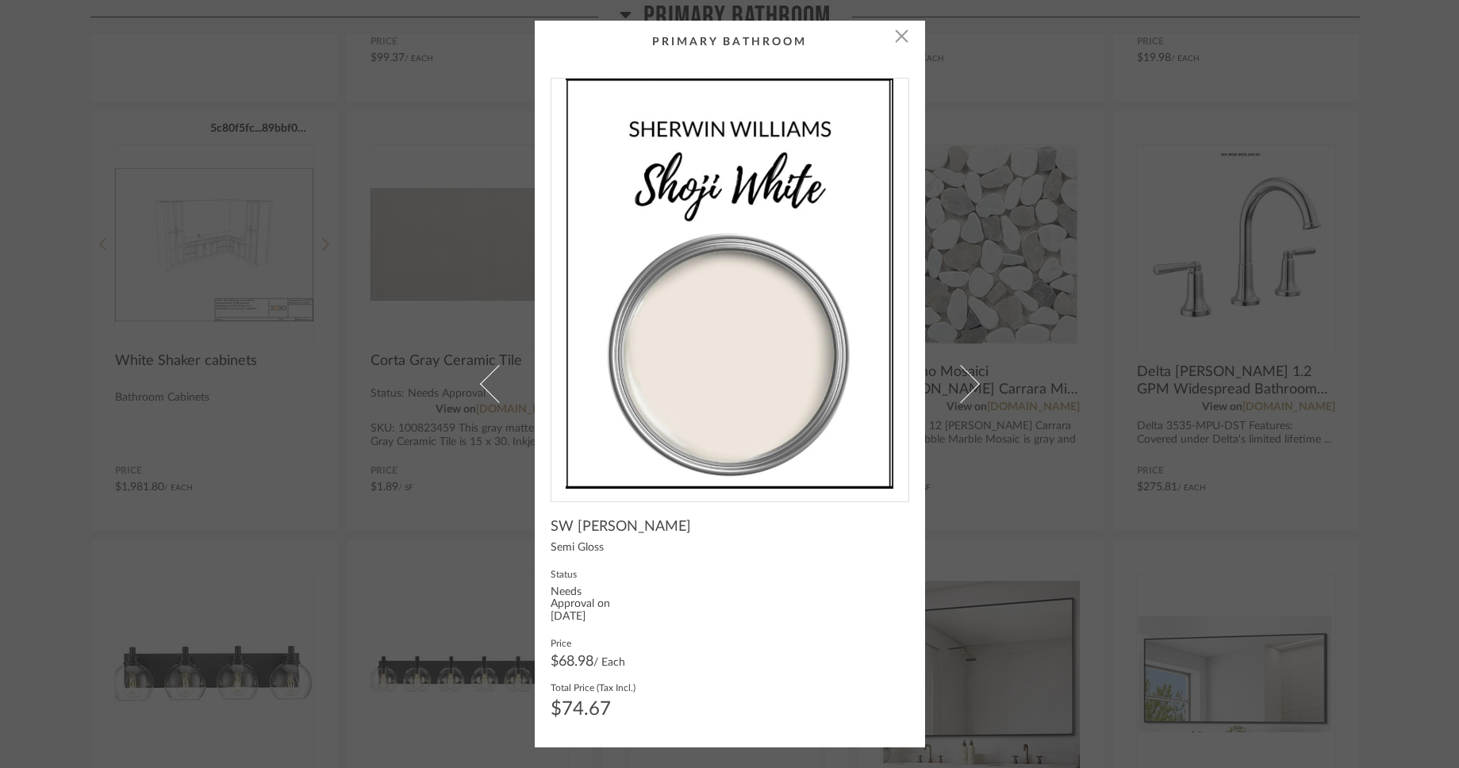
click at [496, 385] on span at bounding box center [498, 384] width 38 height 38
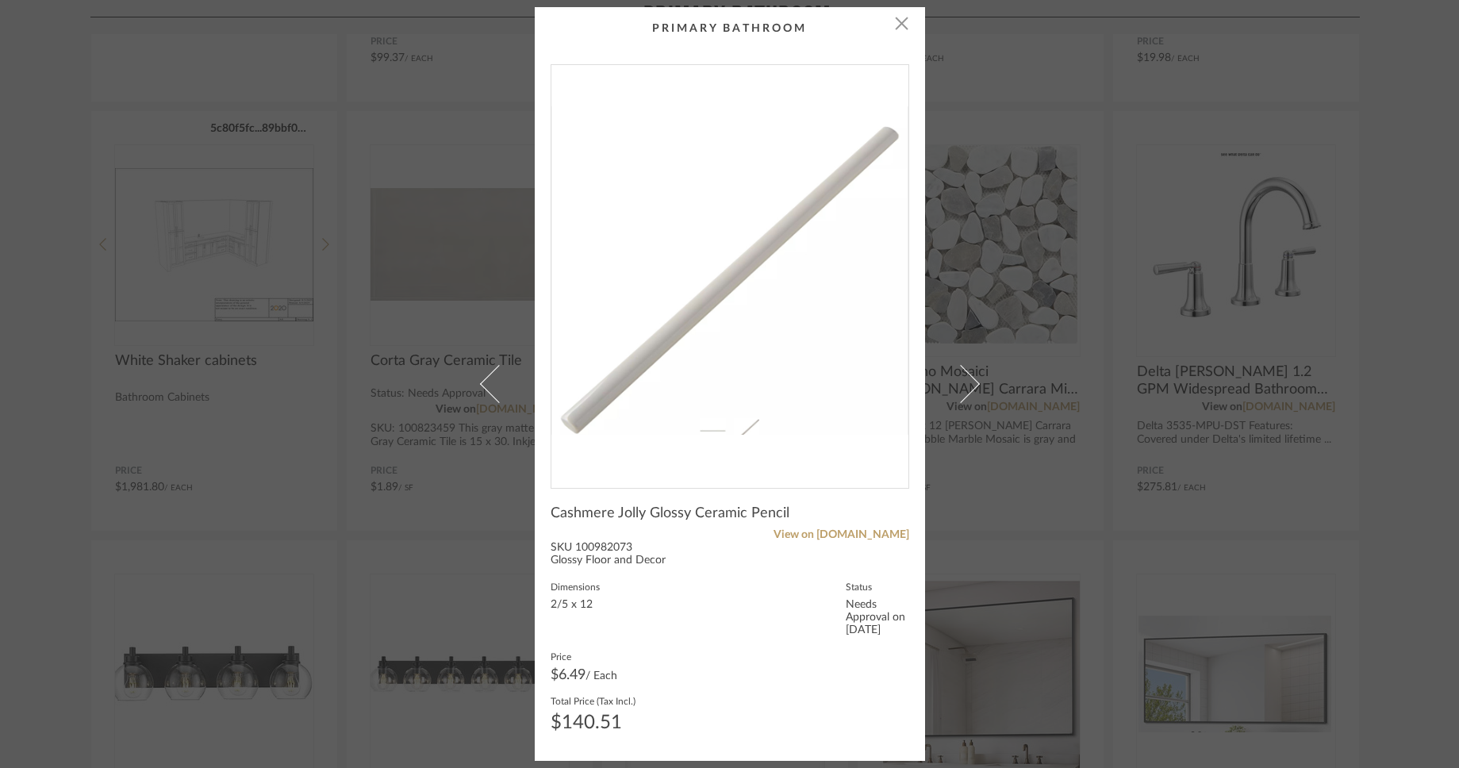
click at [496, 385] on span at bounding box center [498, 384] width 38 height 38
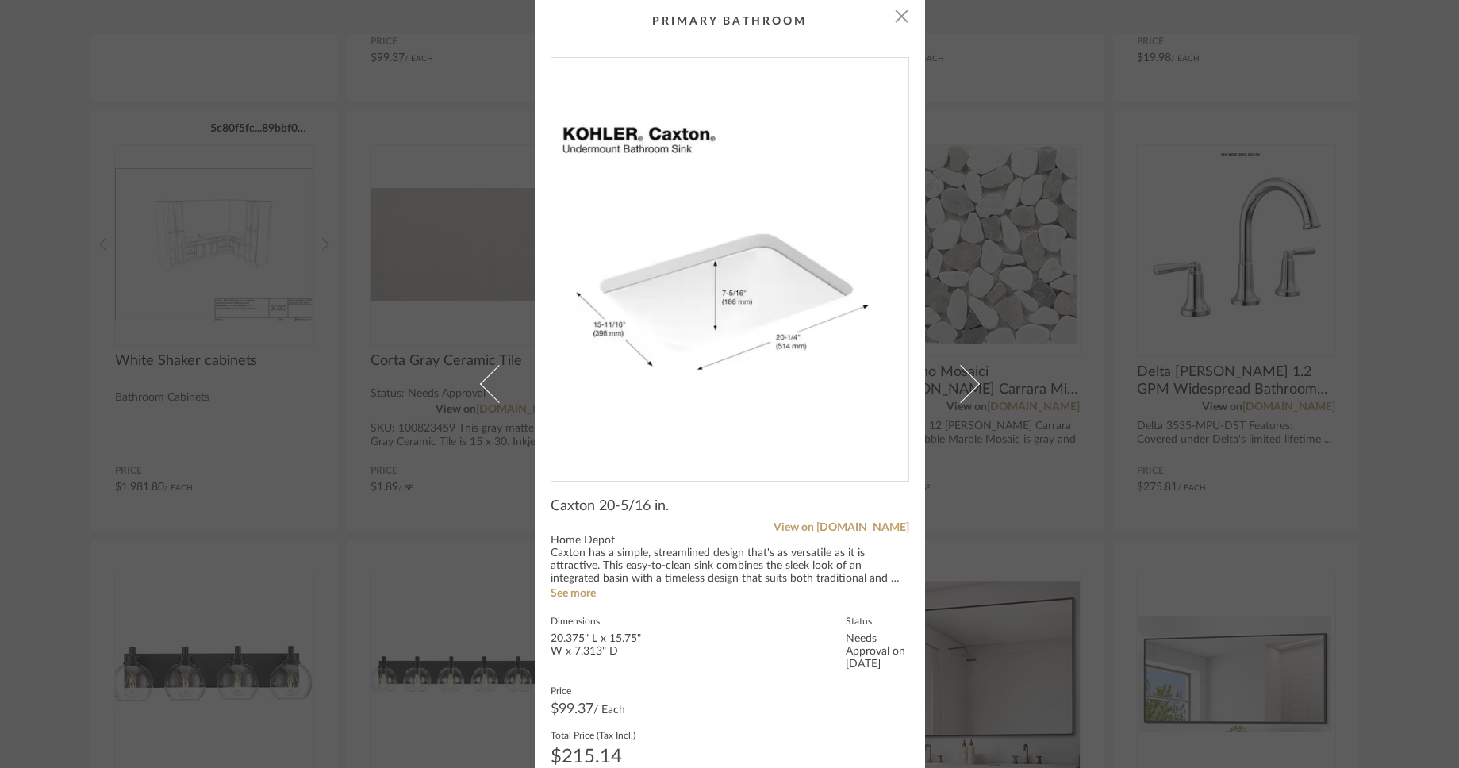
click at [496, 385] on span at bounding box center [498, 384] width 38 height 38
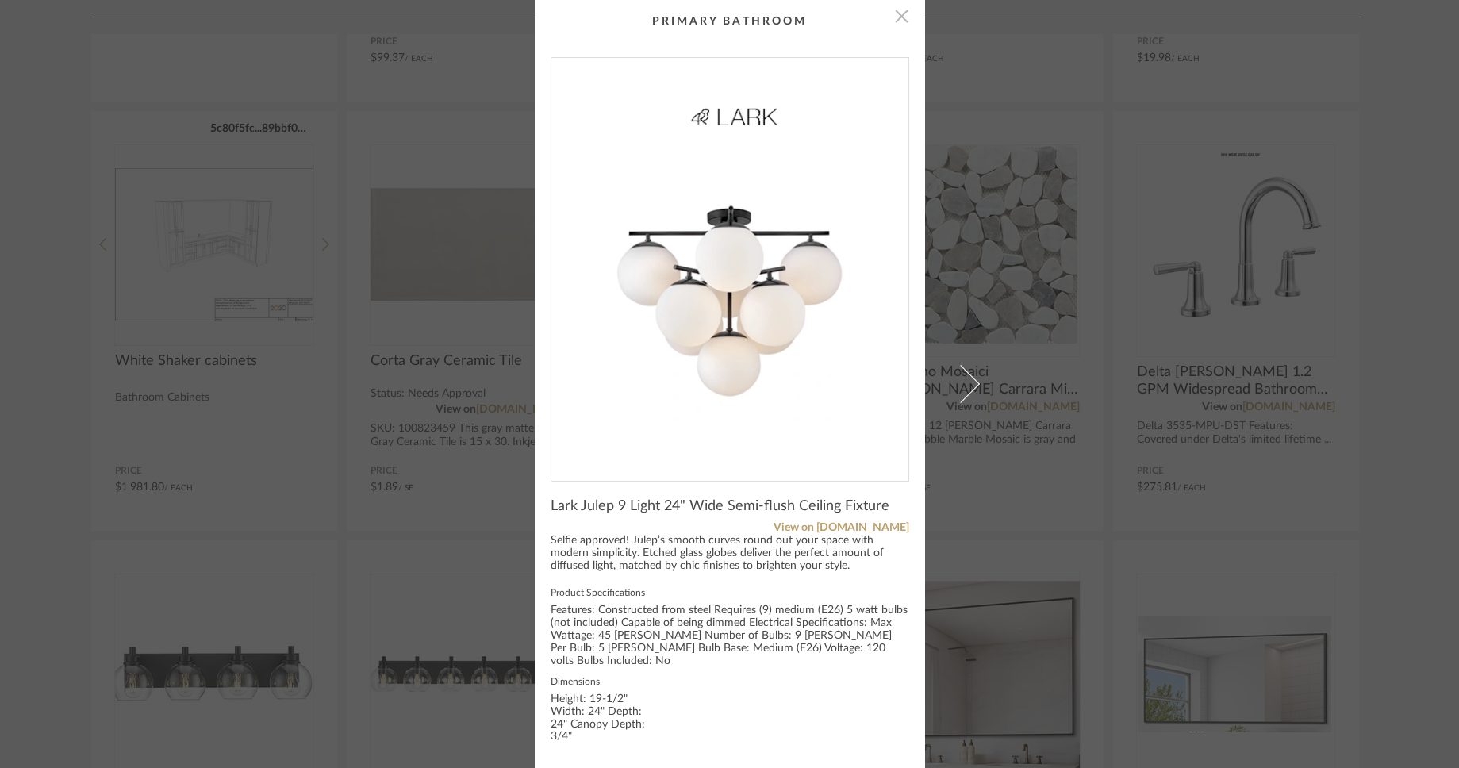
click at [894, 26] on span "button" at bounding box center [902, 16] width 32 height 32
